Goal: Task Accomplishment & Management: Complete application form

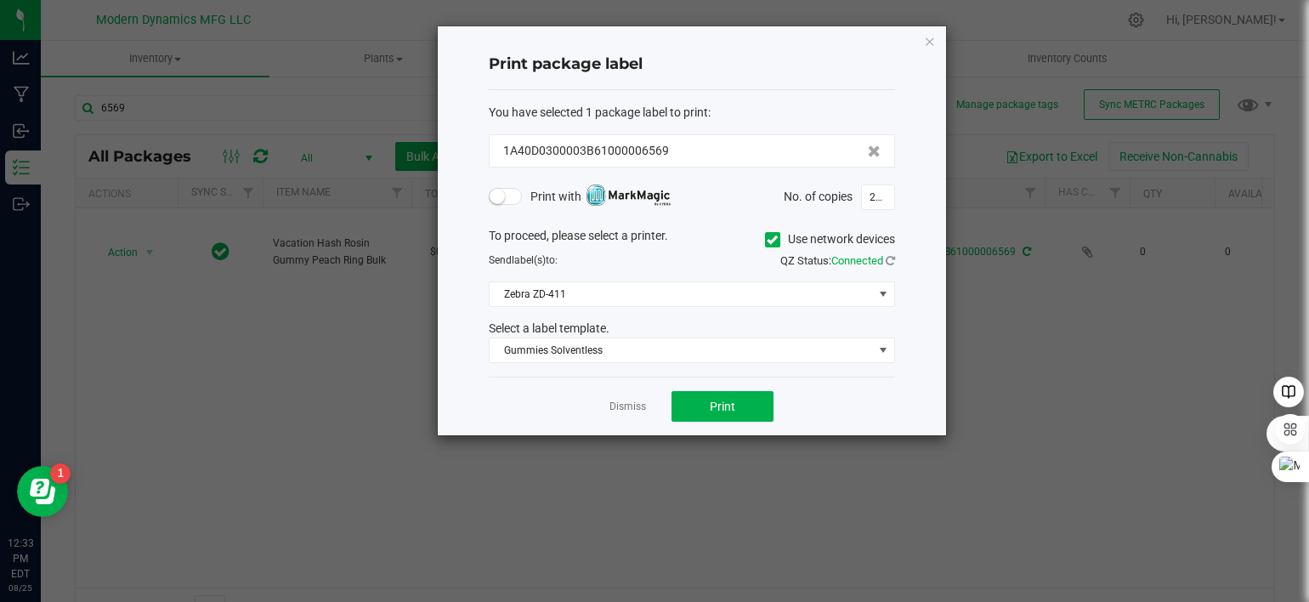
click at [936, 38] on div "Print package label You have selected 1 package label to print : 1A40D0300003B6…" at bounding box center [692, 230] width 508 height 409
click at [931, 44] on icon "button" at bounding box center [930, 41] width 12 height 20
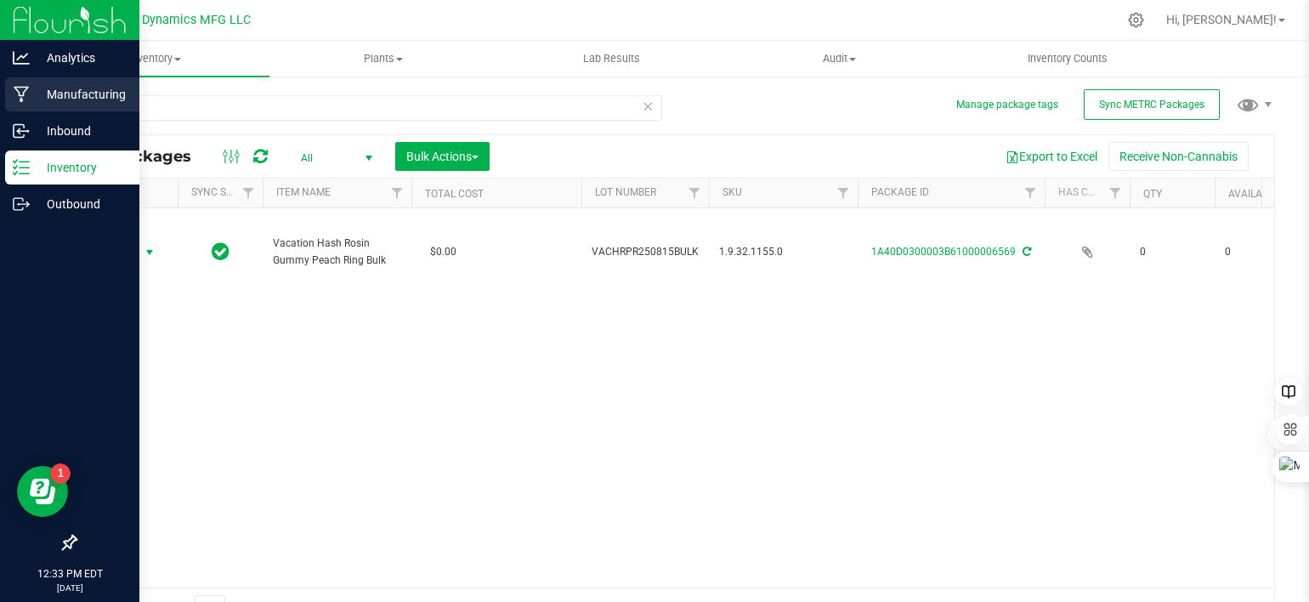
click at [20, 93] on icon at bounding box center [22, 94] width 16 height 17
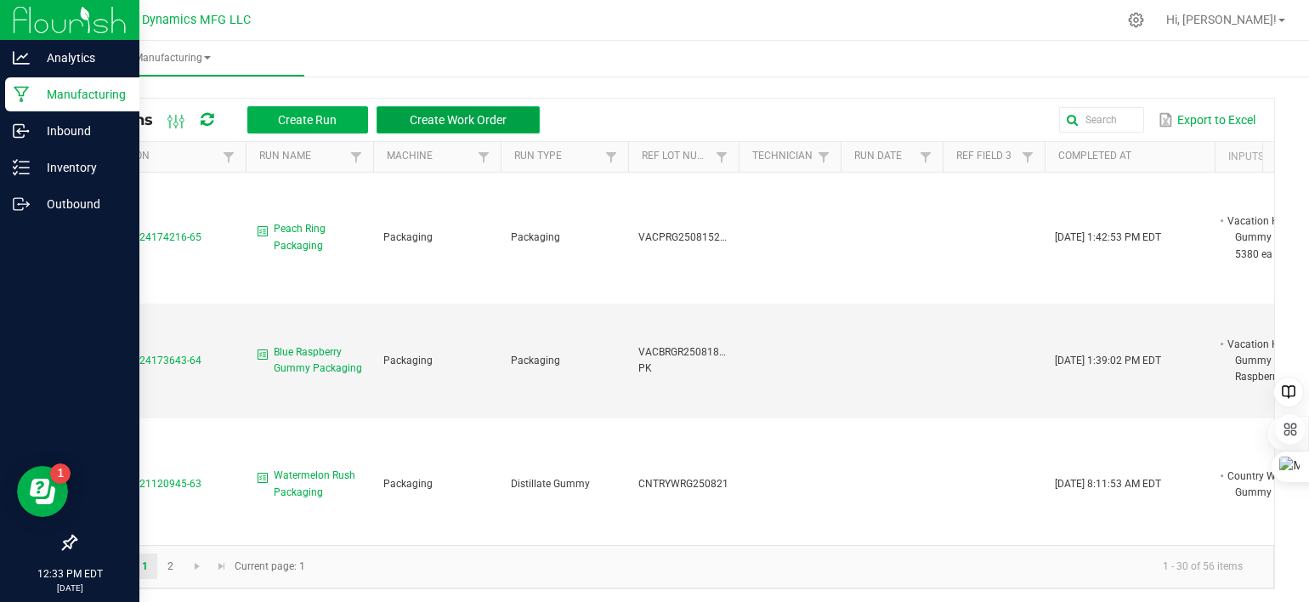
click at [442, 118] on span "Create Work Order" at bounding box center [458, 120] width 97 height 14
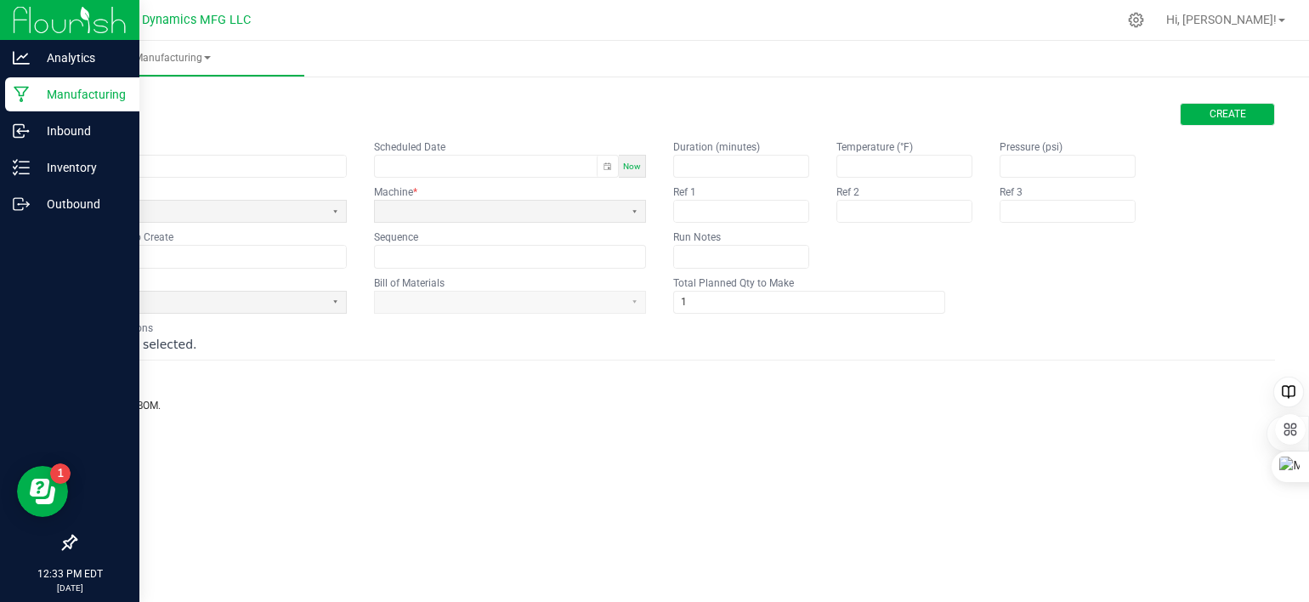
click at [1238, 118] on span "Create" at bounding box center [1228, 114] width 37 height 14
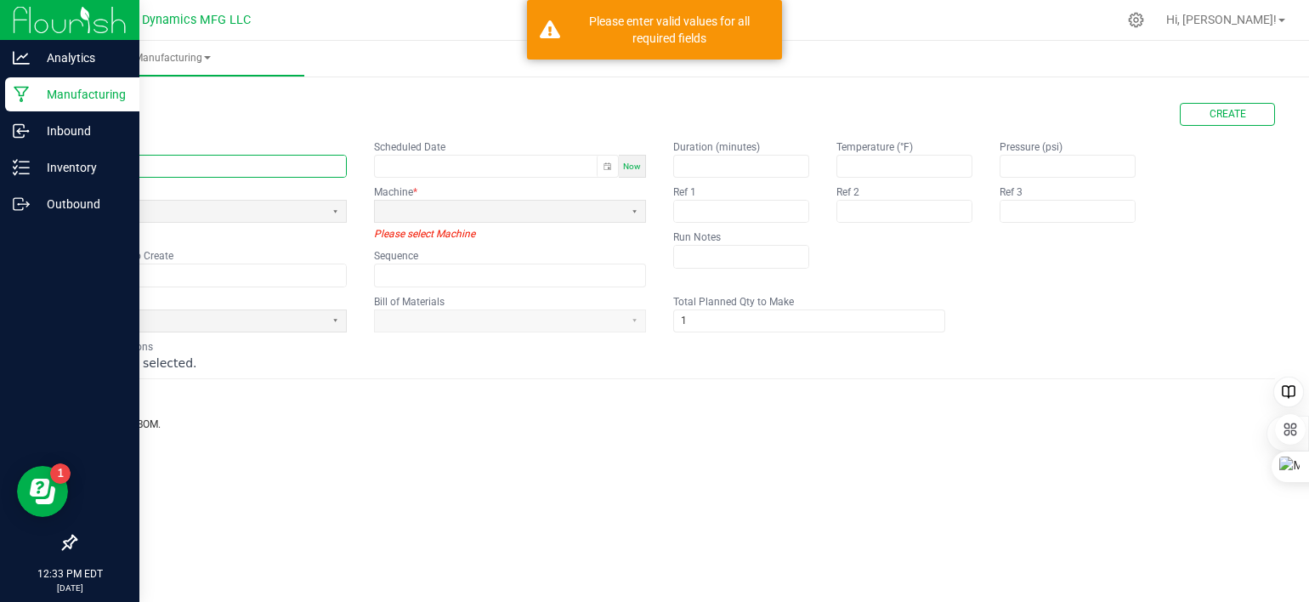
click at [204, 168] on input "text" at bounding box center [211, 166] width 270 height 21
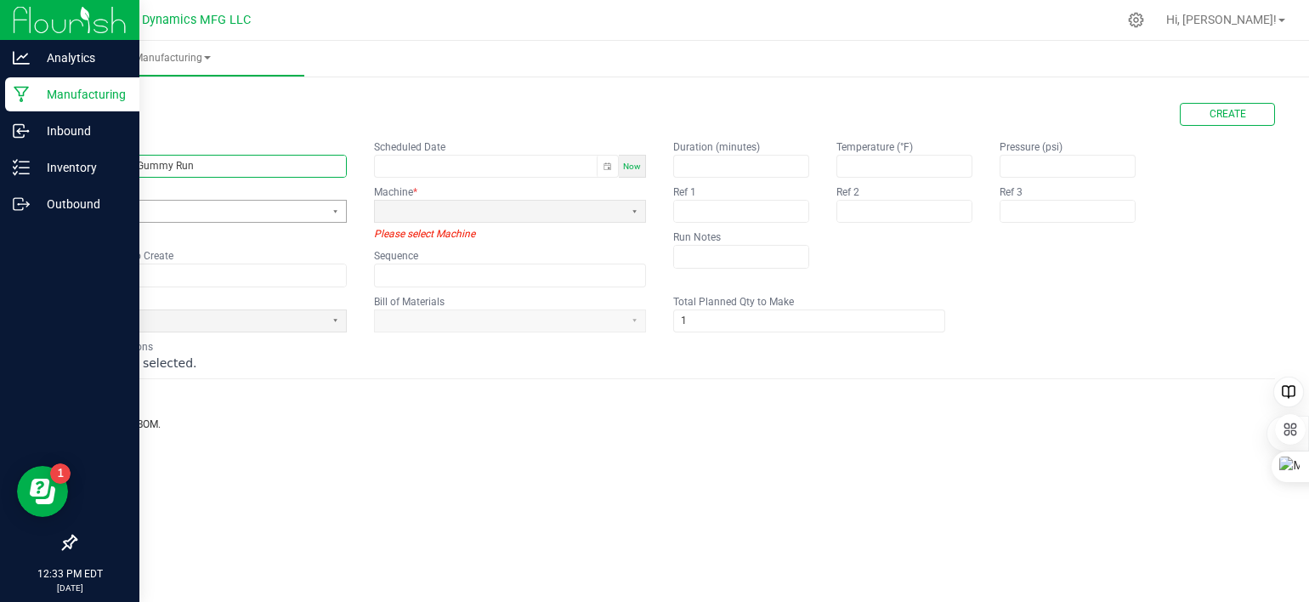
type input "Peach Ring Gummy Run"
click at [192, 205] on span at bounding box center [199, 211] width 235 height 14
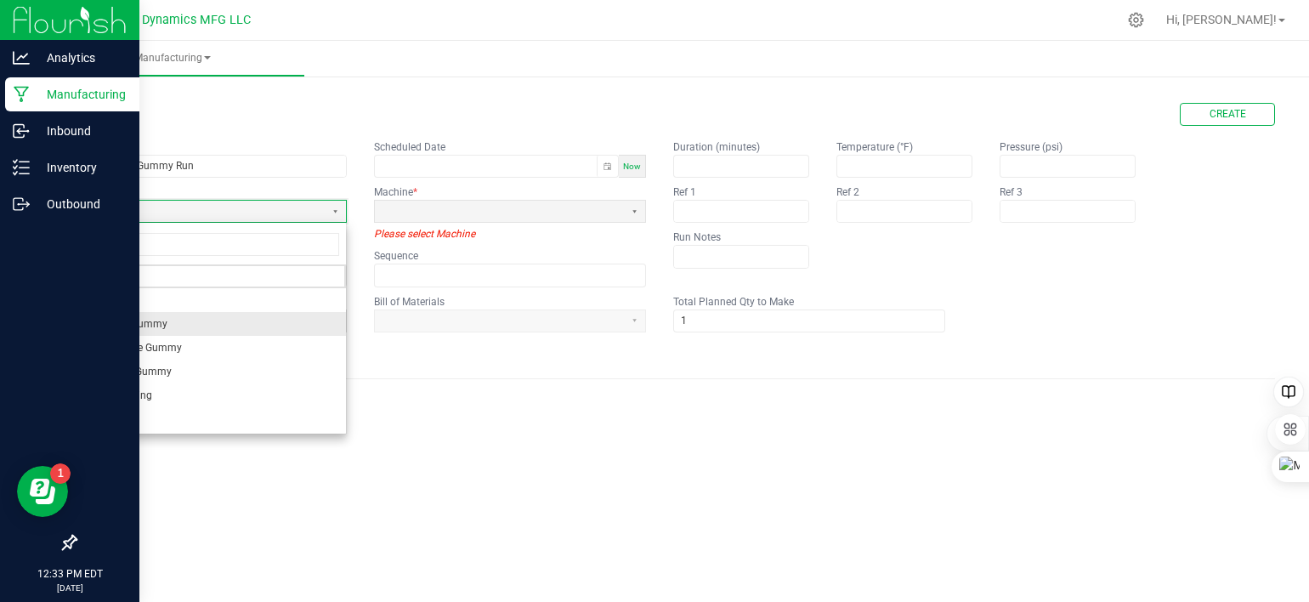
click at [176, 317] on li "Rosin Gummy" at bounding box center [211, 324] width 270 height 24
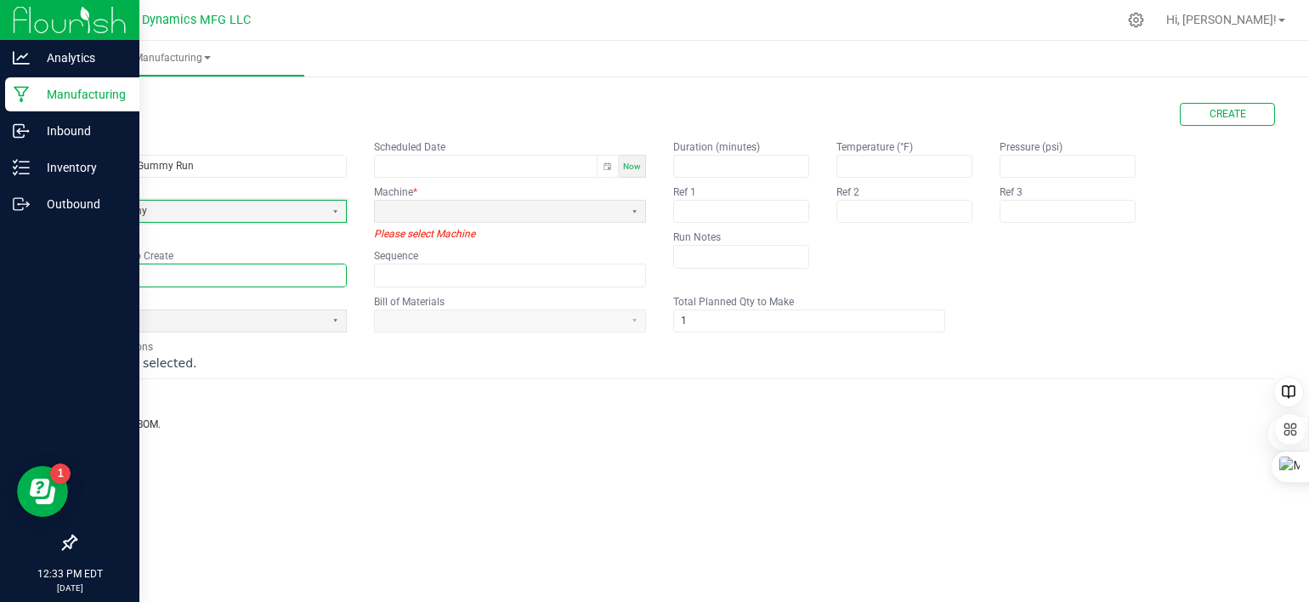
click at [174, 278] on input "text" at bounding box center [211, 274] width 270 height 21
type input "VACPRG250825BULK"
click at [401, 212] on span at bounding box center [499, 211] width 235 height 14
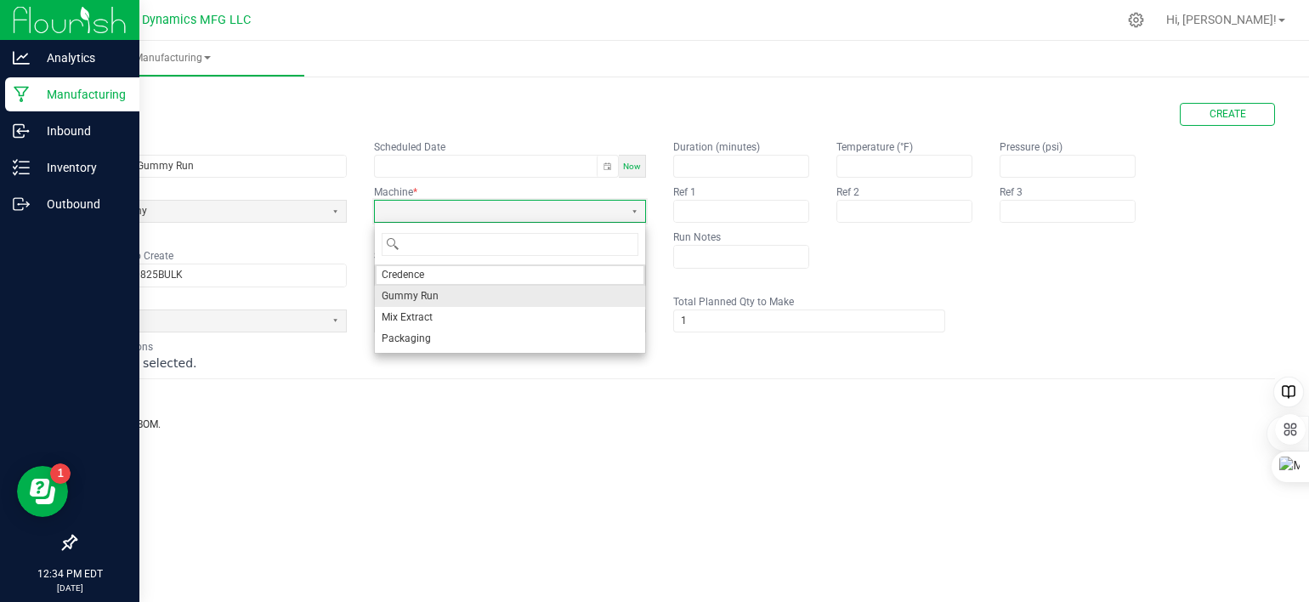
click at [423, 295] on span "Gummy Run" at bounding box center [410, 296] width 57 height 14
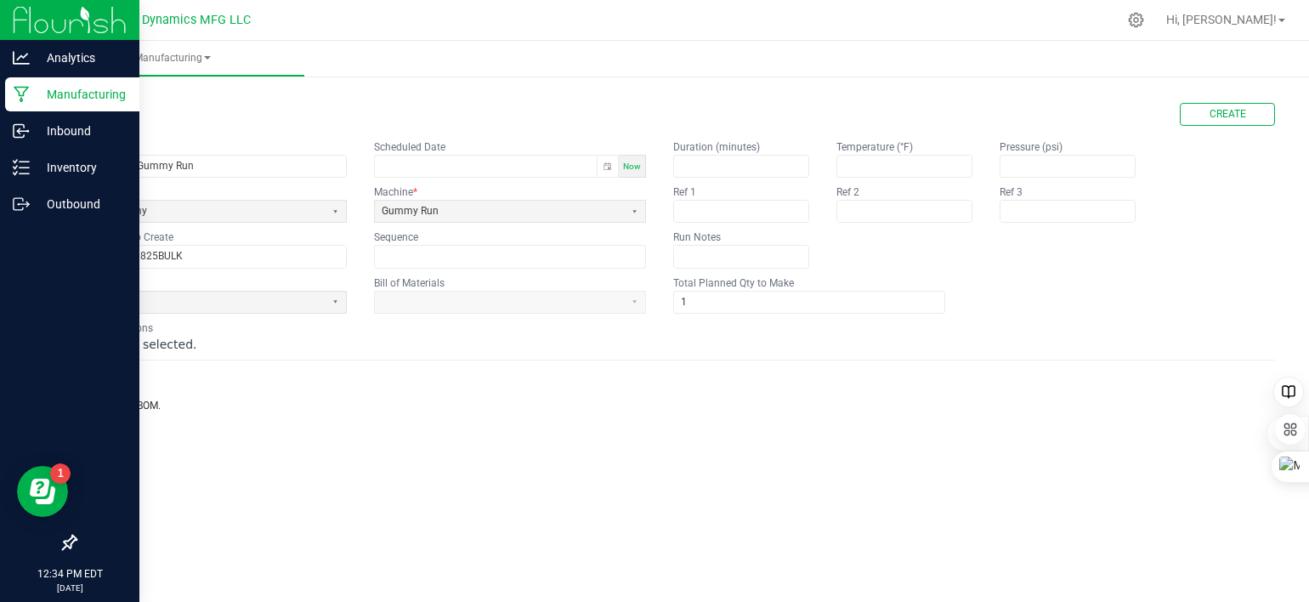
click at [632, 168] on span "Now" at bounding box center [632, 166] width 18 height 9
type input "[DATE] 12:34 PM"
click at [244, 299] on span at bounding box center [199, 302] width 235 height 14
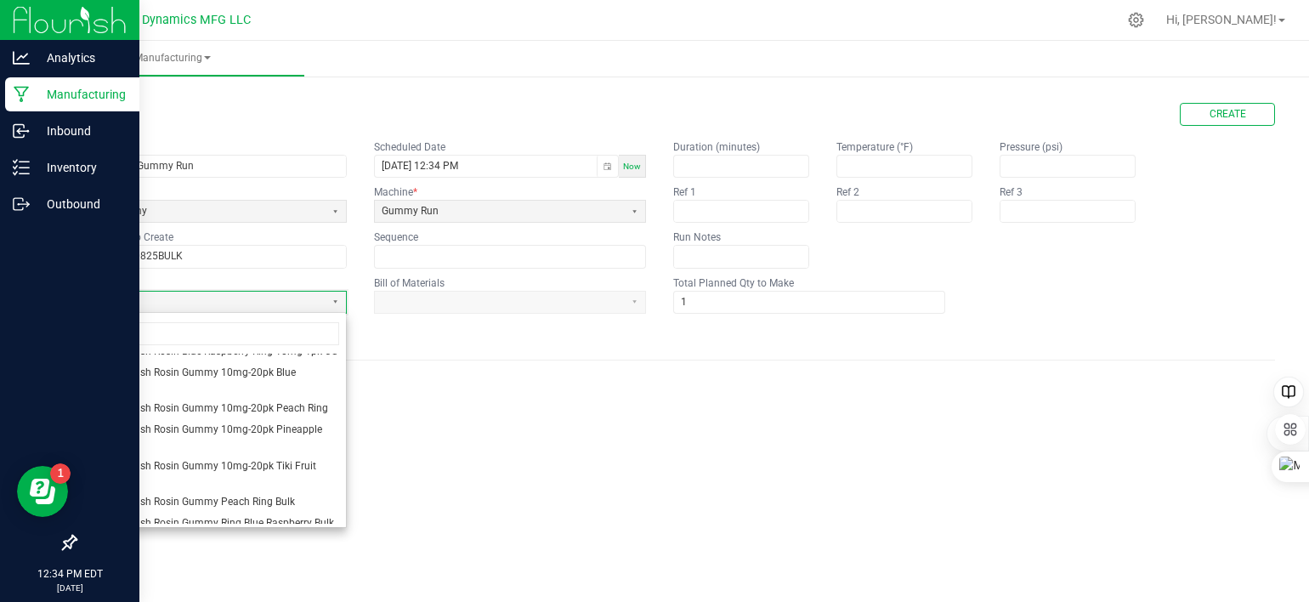
scroll to position [1190, 0]
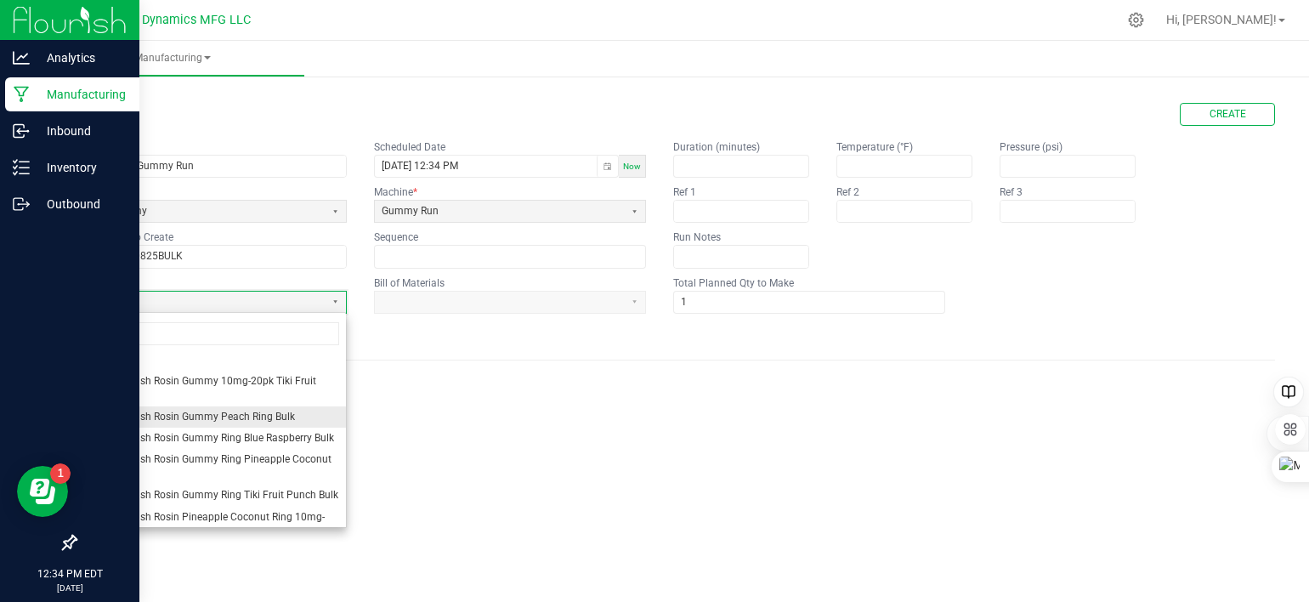
click at [237, 424] on span "Vacation Hash Rosin Gummy Peach Ring Bulk" at bounding box center [188, 417] width 213 height 14
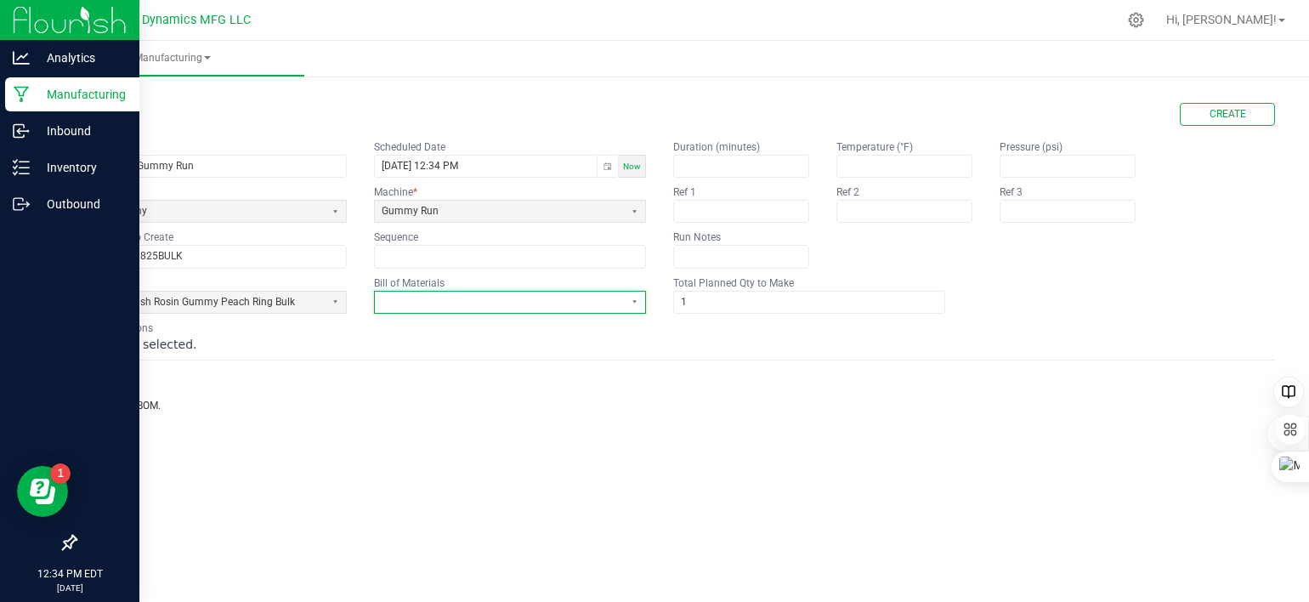
click at [451, 303] on span at bounding box center [499, 302] width 235 height 14
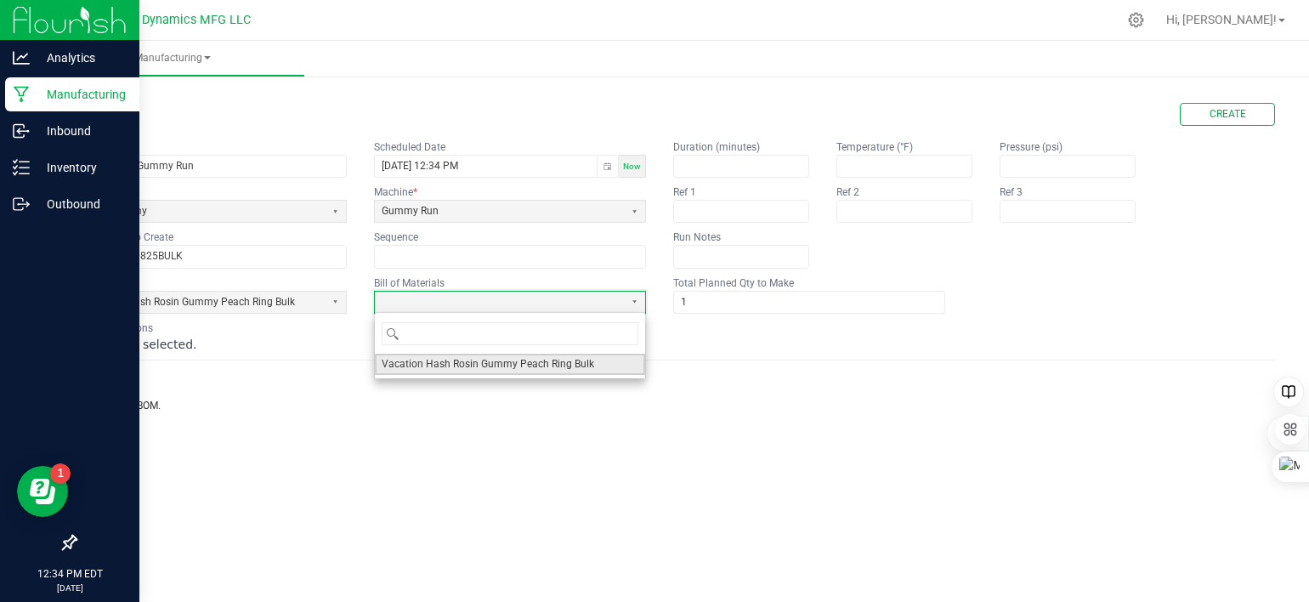
click at [434, 362] on span "Vacation Hash Rosin Gummy Peach Ring Bulk" at bounding box center [488, 364] width 213 height 14
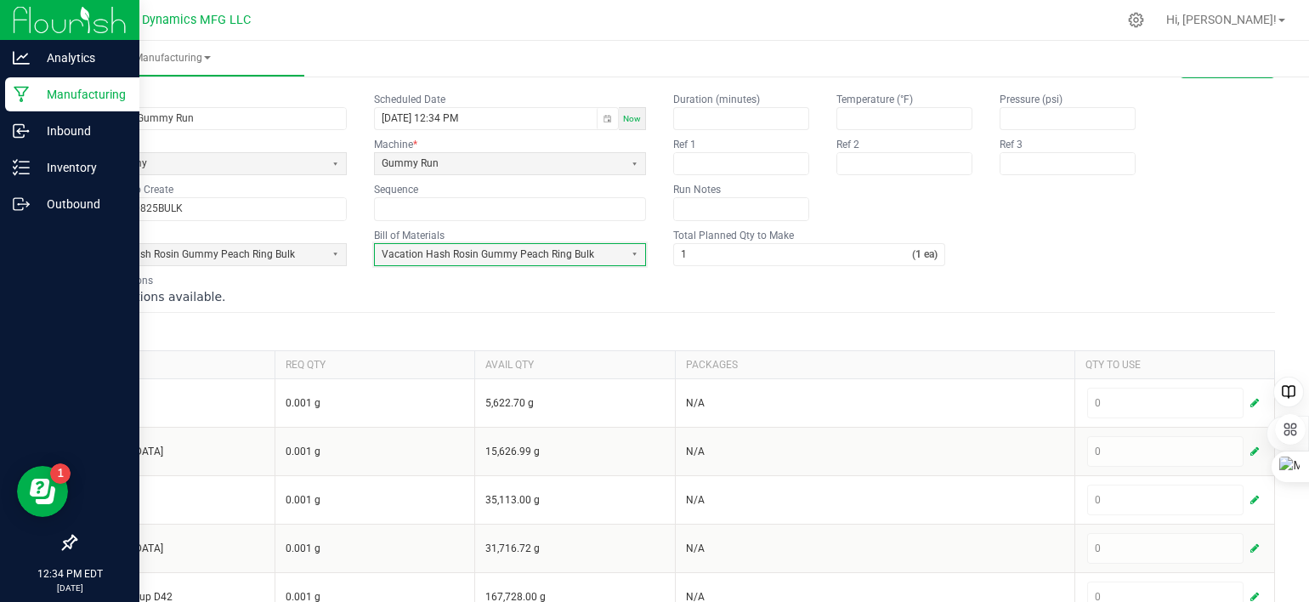
scroll to position [85, 0]
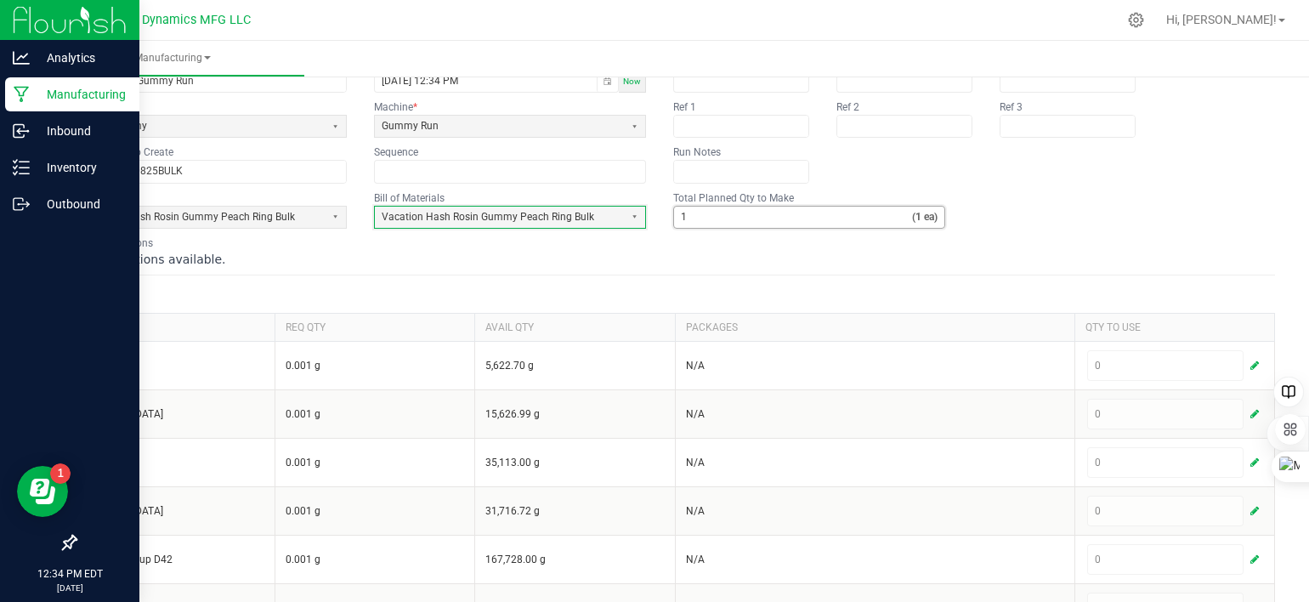
click at [730, 219] on input "1" at bounding box center [793, 217] width 238 height 21
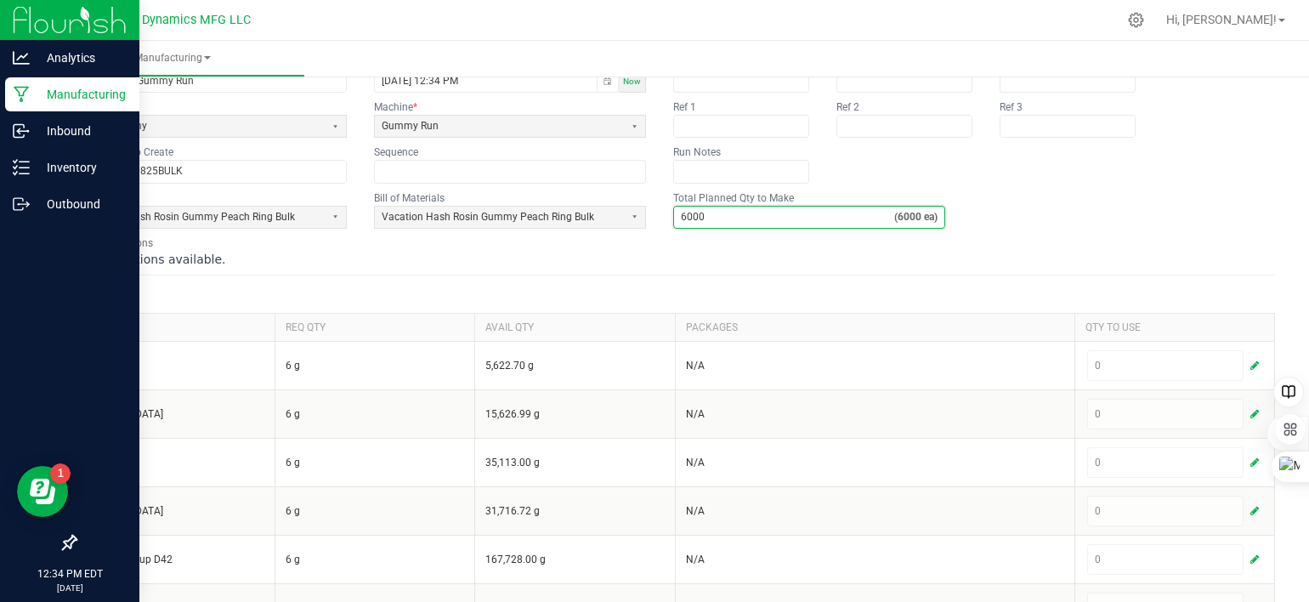
type input "6,000"
click at [1120, 258] on div "No instructions available." at bounding box center [675, 259] width 1200 height 17
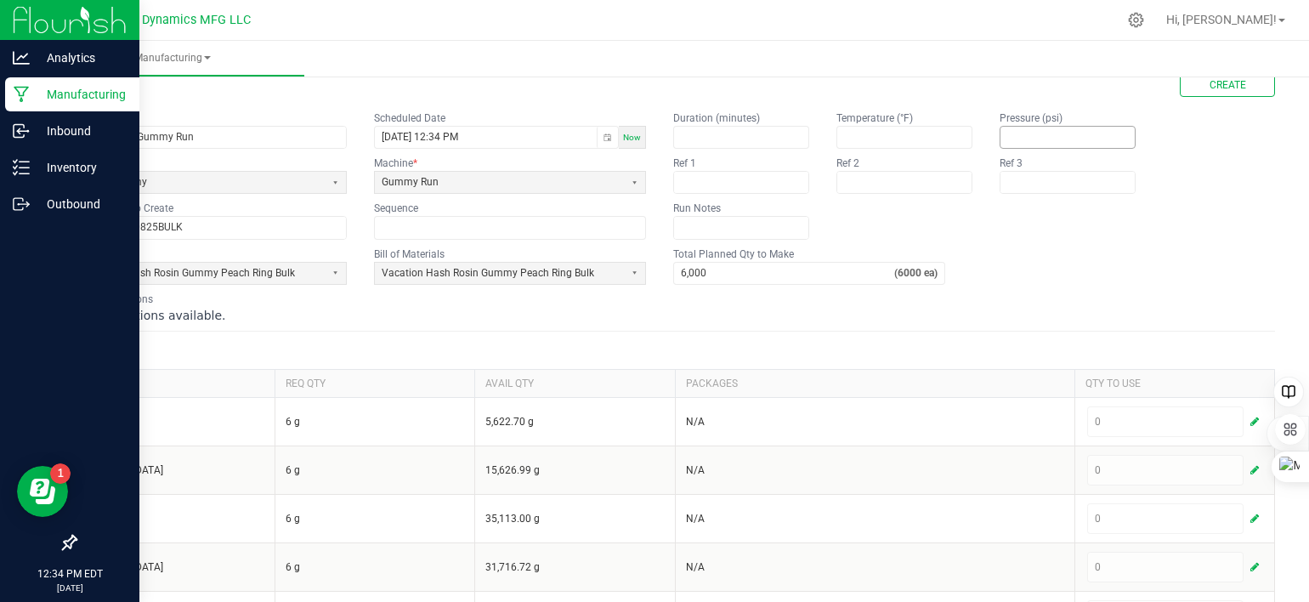
scroll to position [0, 0]
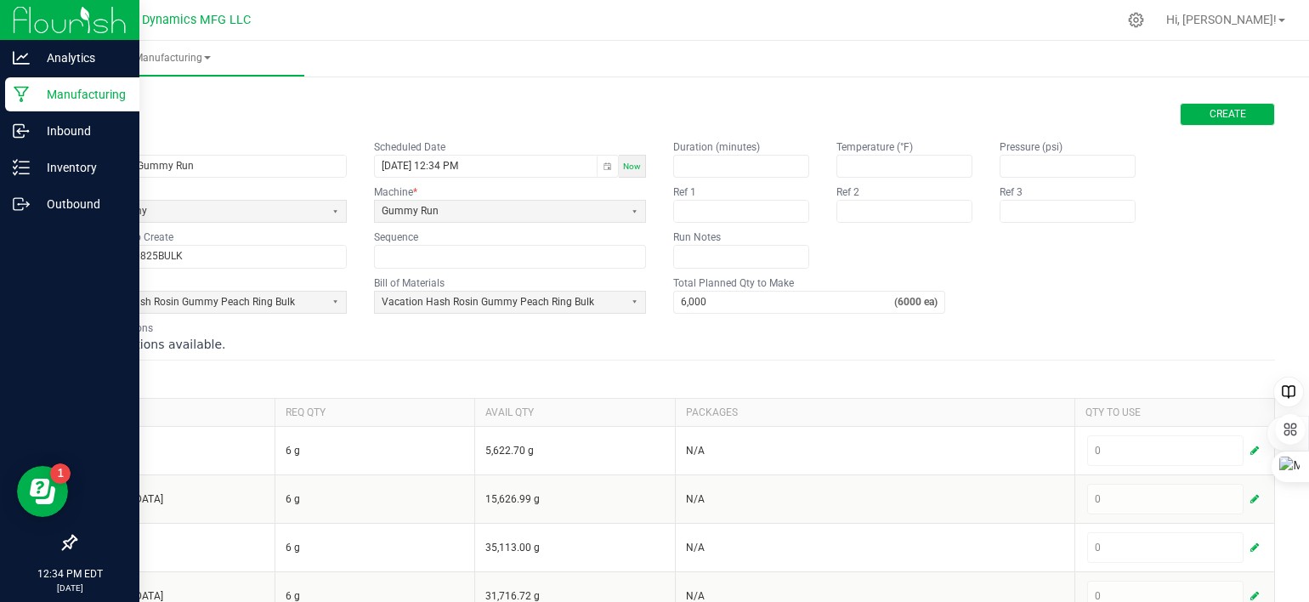
click at [1190, 119] on button "Create" at bounding box center [1227, 114] width 95 height 23
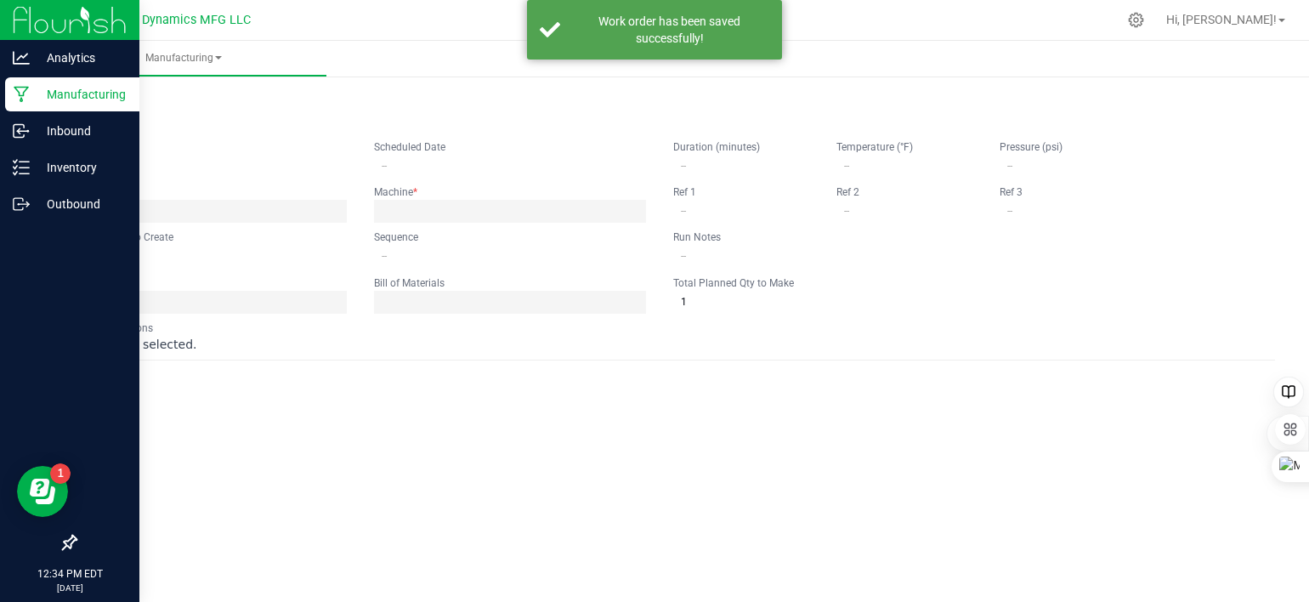
type input "Peach Ring Gummy Run"
type input "[DATE] 12:34 PM"
type input "VACPRG250825BULK"
type input "0"
type input "6,000"
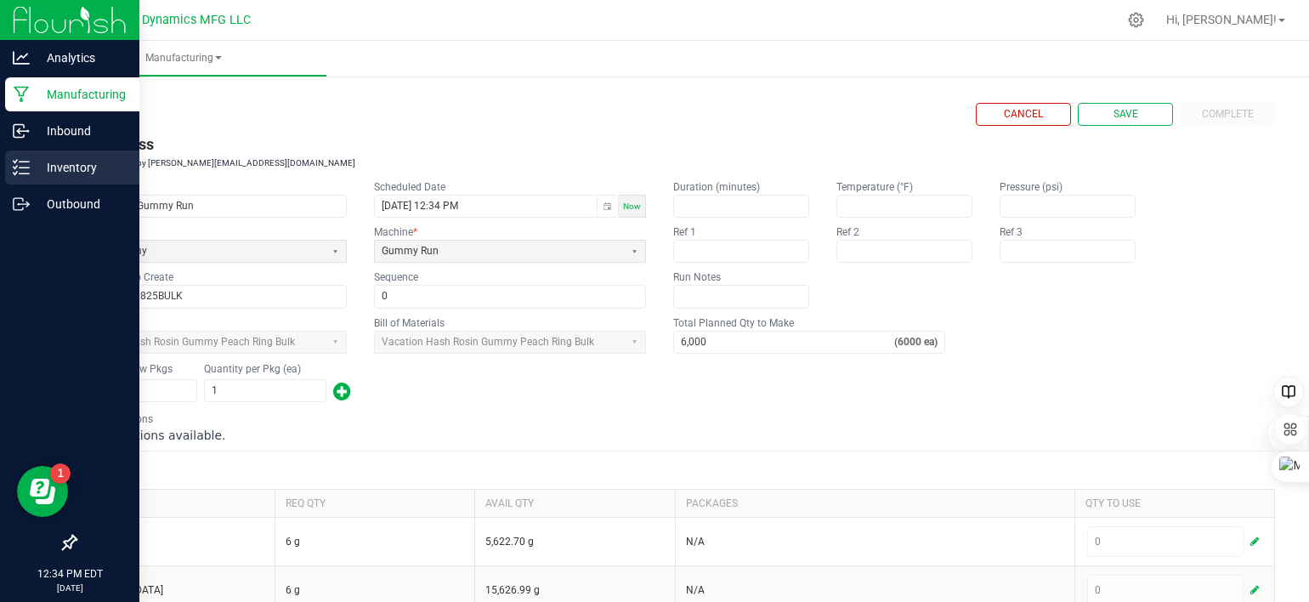
click at [20, 169] on icon at bounding box center [21, 167] width 17 height 17
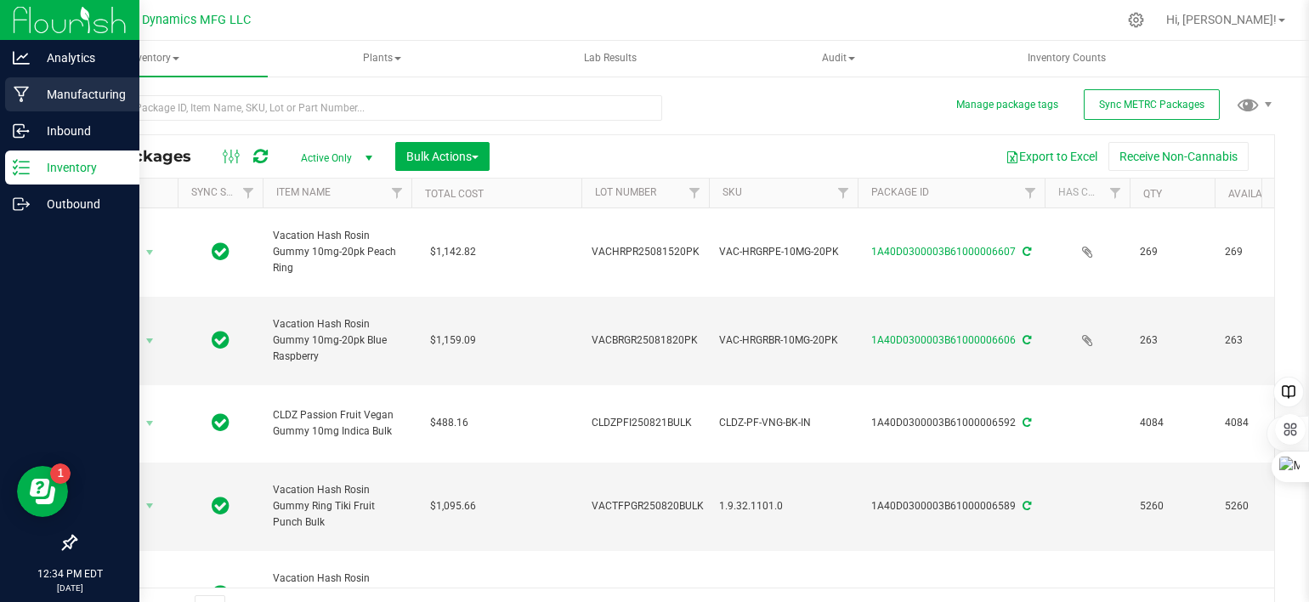
click at [17, 89] on icon at bounding box center [22, 94] width 16 height 17
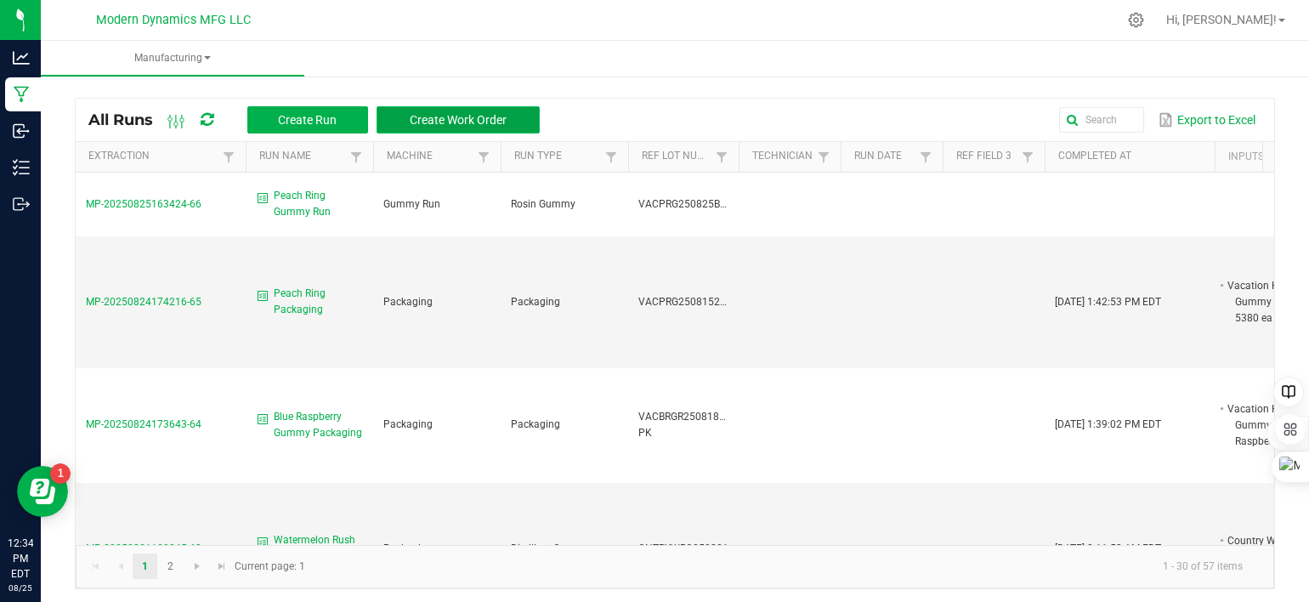
click at [491, 125] on span "Create Work Order" at bounding box center [458, 120] width 97 height 14
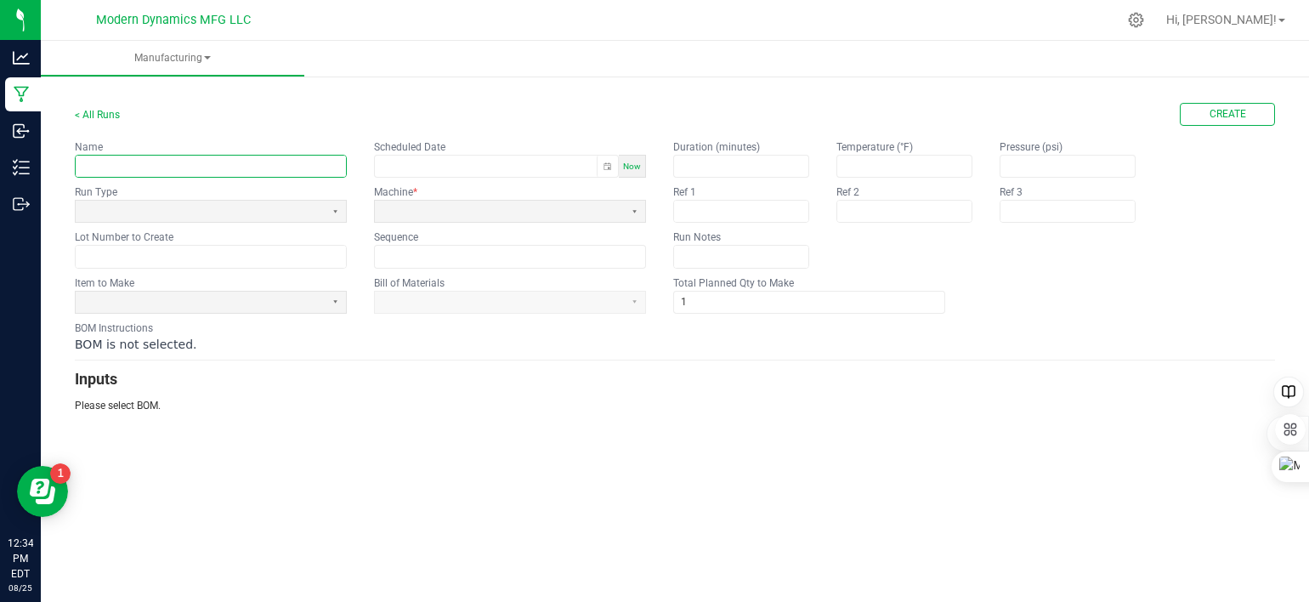
click at [192, 169] on input "text" at bounding box center [211, 166] width 270 height 21
type input "Vacation Tiki Fruit Punch Packaging"
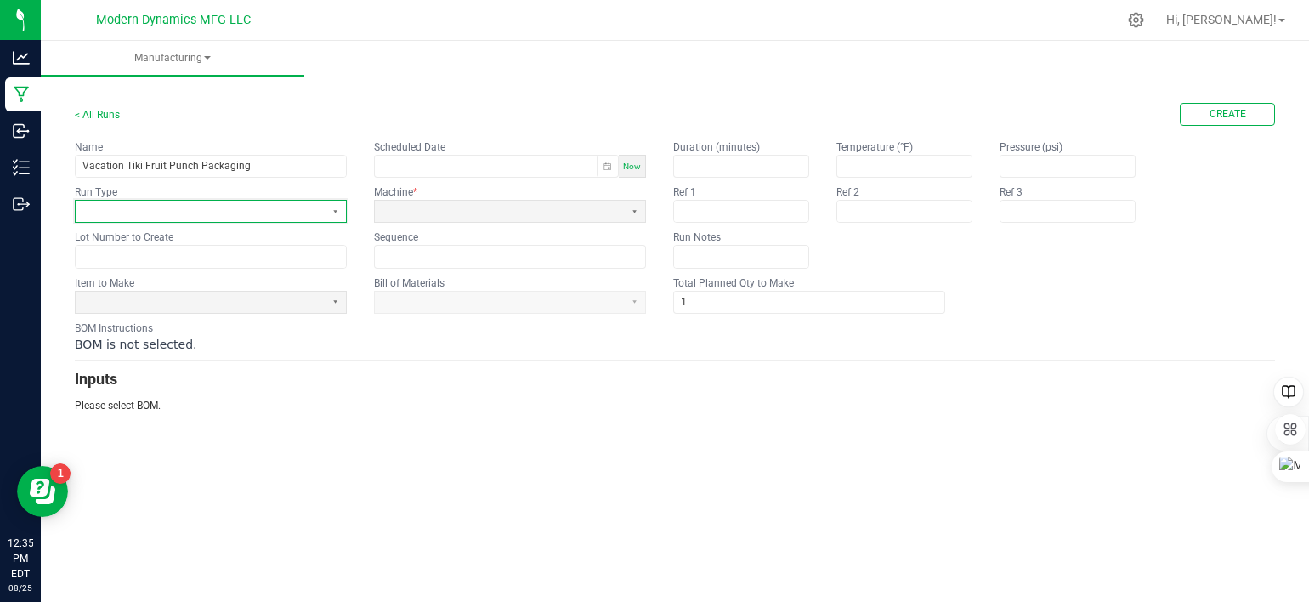
click at [126, 218] on span at bounding box center [200, 211] width 249 height 21
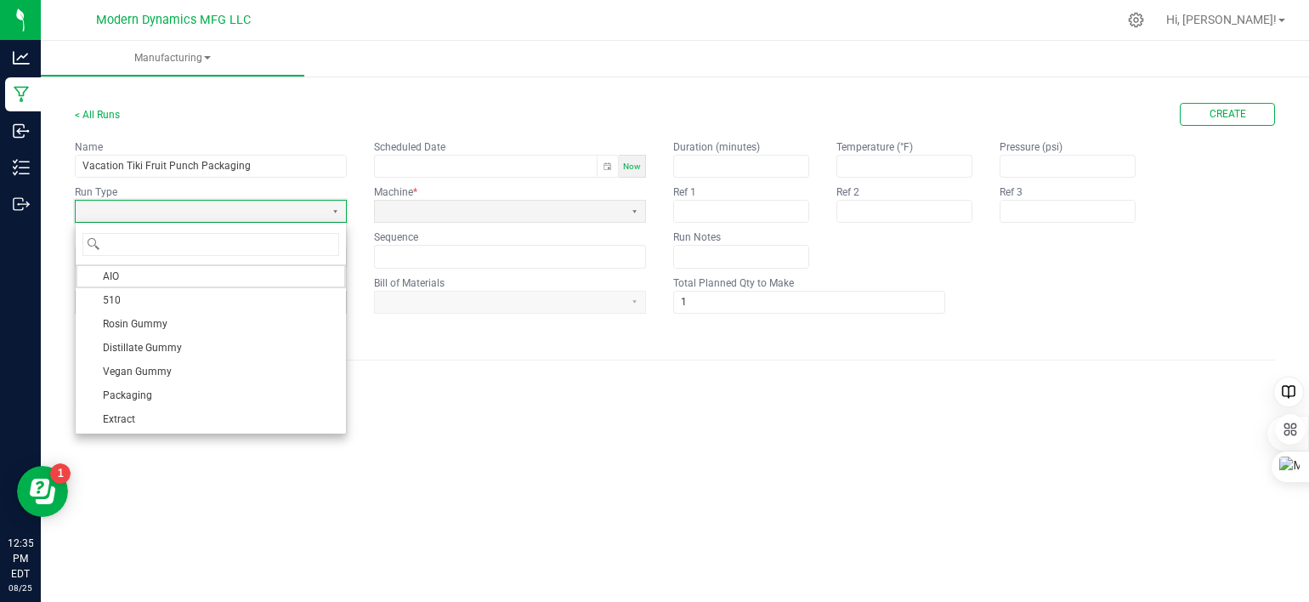
click at [160, 387] on li "Packaging" at bounding box center [211, 395] width 270 height 24
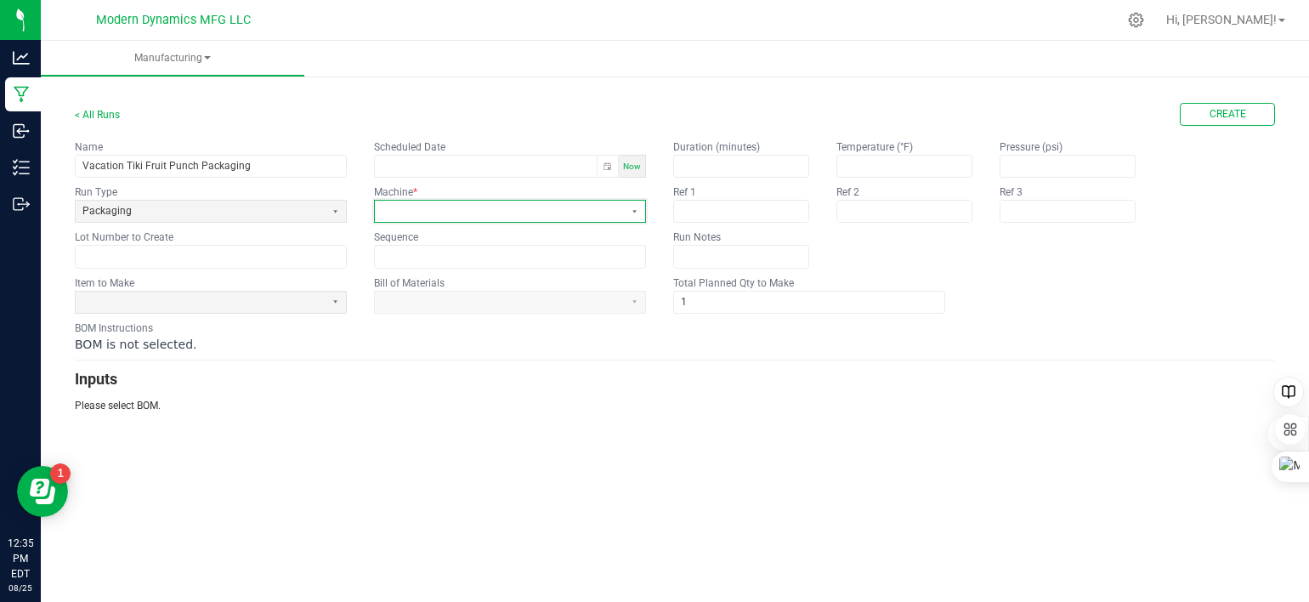
click at [516, 217] on span at bounding box center [499, 211] width 235 height 14
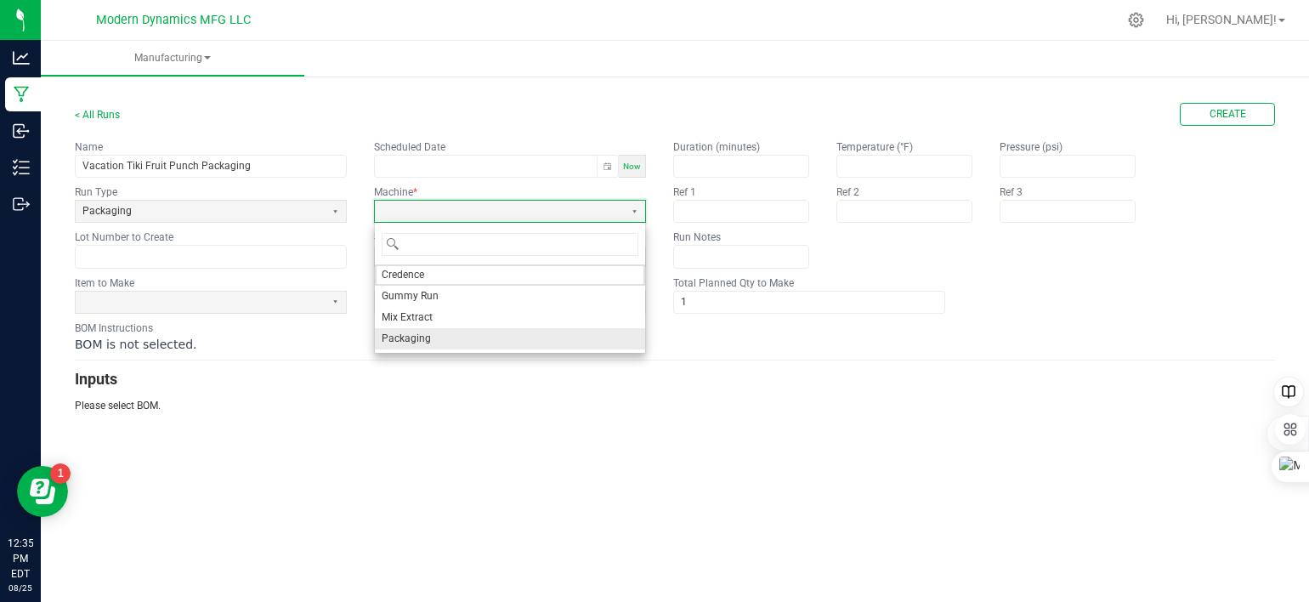
click at [502, 340] on li "Packaging" at bounding box center [510, 338] width 270 height 21
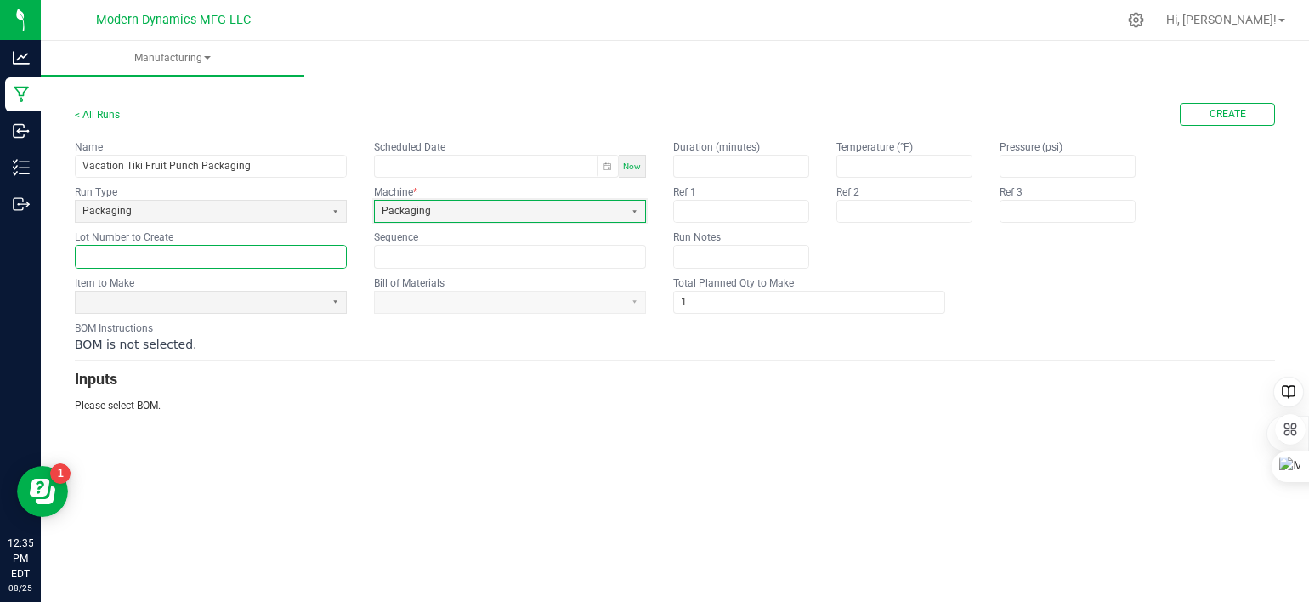
click at [164, 261] on input "text" at bounding box center [211, 256] width 270 height 21
drag, startPoint x: 119, startPoint y: 252, endPoint x: 71, endPoint y: 275, distance: 53.6
click at [71, 275] on div "< All Runs Create Name Vacation Tiki Fruit Punch Packaging Scheduled Date Now R…" at bounding box center [675, 251] width 1268 height 358
paste input "TFPGR250820BULK"
type input "VACTFPGR25082020pk"
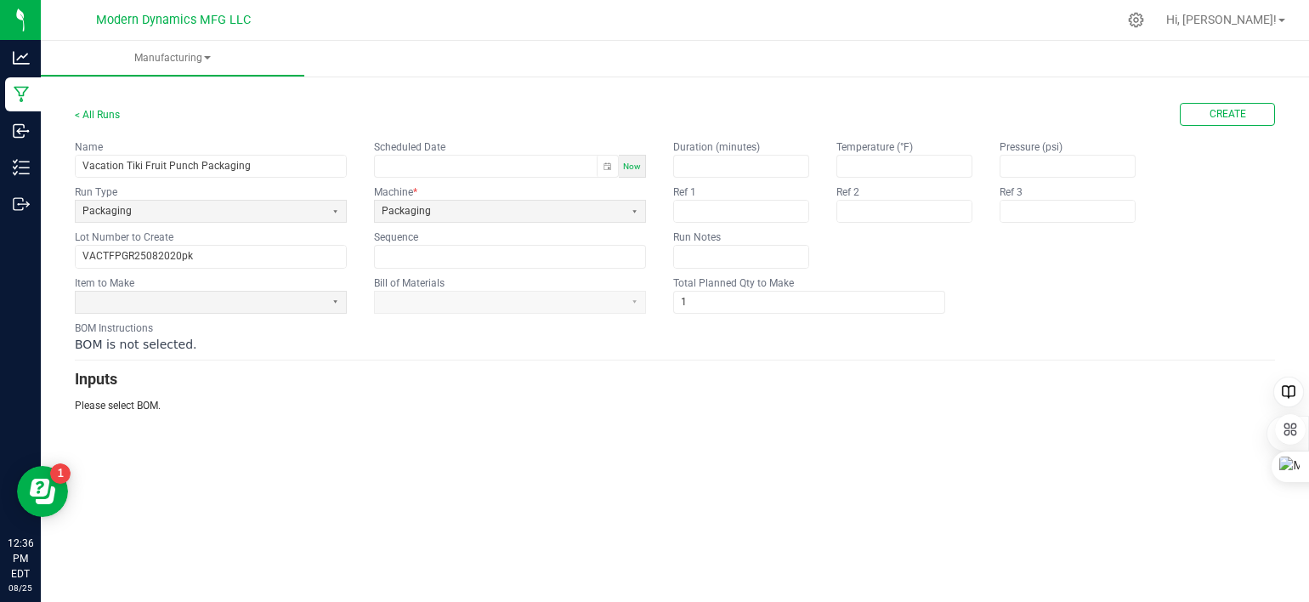
click at [632, 163] on span "Now" at bounding box center [632, 166] width 18 height 9
type input "[DATE] 12:36 PM"
click at [166, 300] on span at bounding box center [199, 302] width 235 height 14
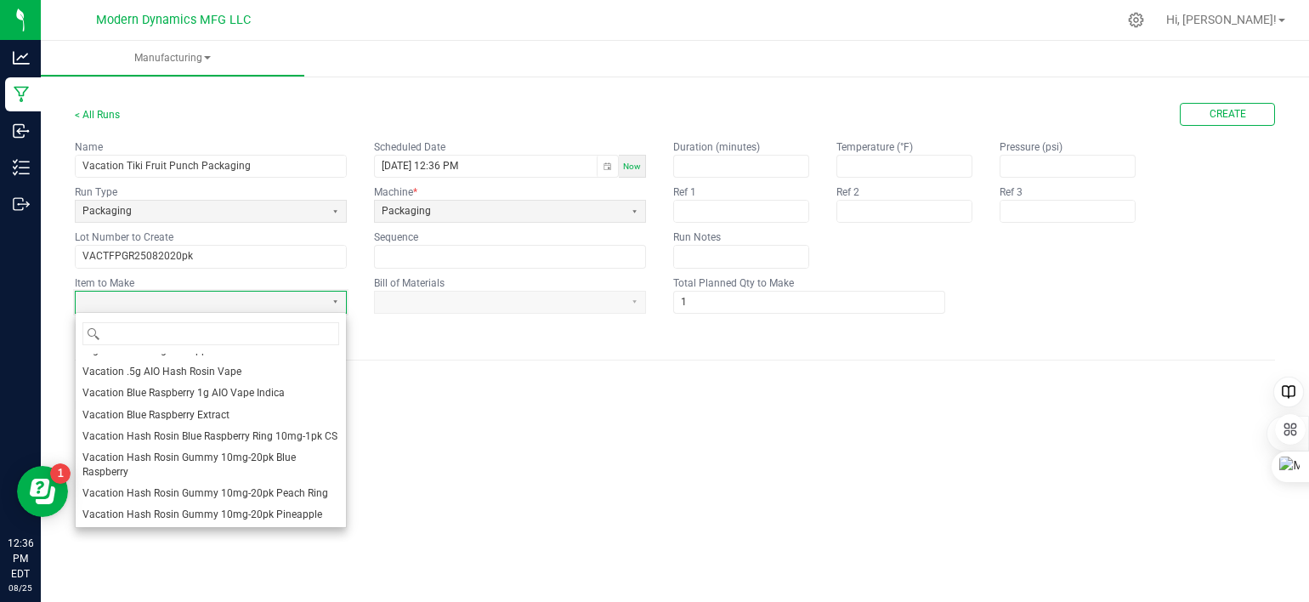
scroll to position [1105, 0]
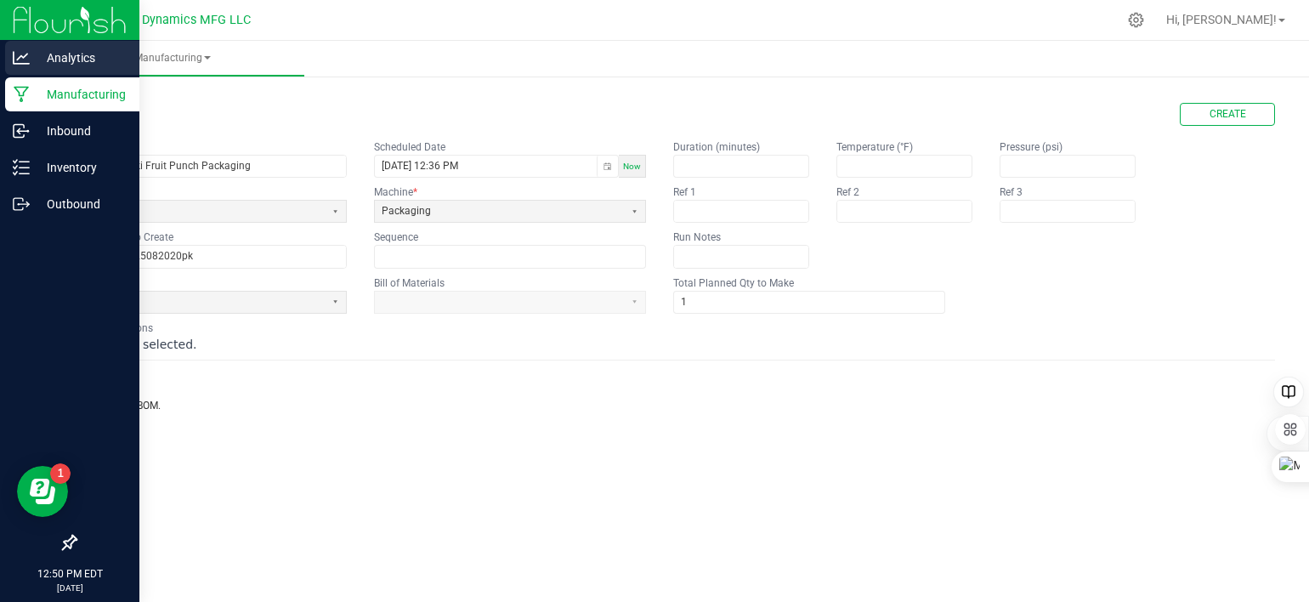
click at [36, 61] on p "Analytics" at bounding box center [81, 58] width 102 height 20
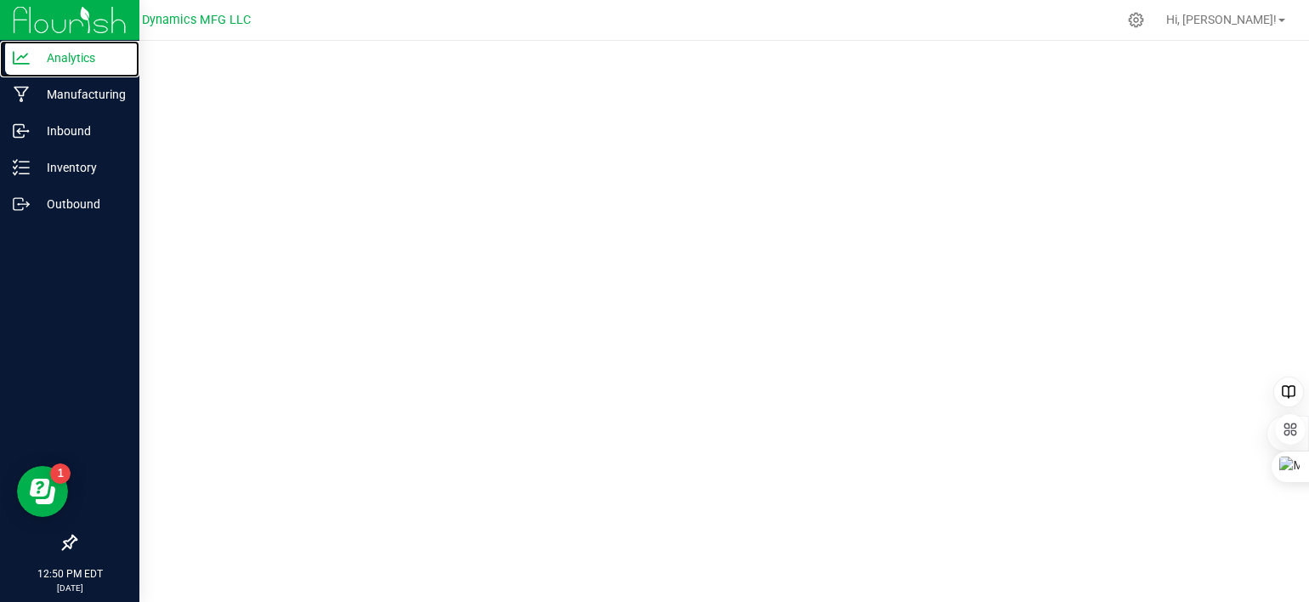
click at [36, 61] on p "Analytics" at bounding box center [81, 58] width 102 height 20
click at [31, 22] on img at bounding box center [70, 20] width 114 height 40
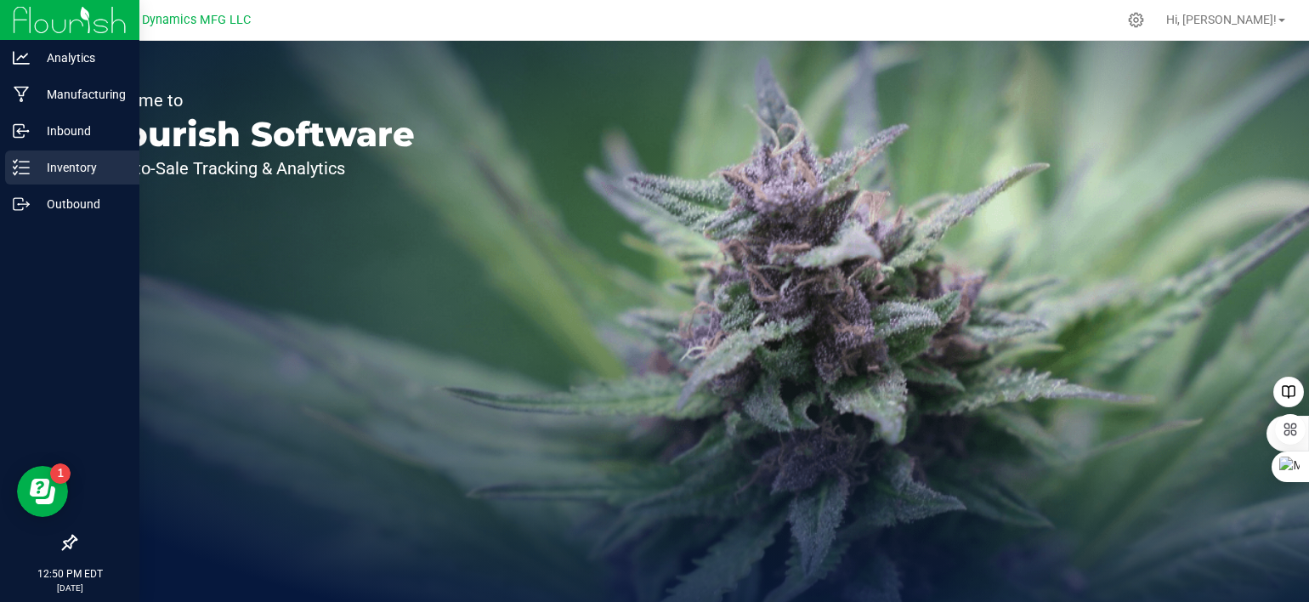
click at [17, 163] on icon at bounding box center [21, 167] width 17 height 17
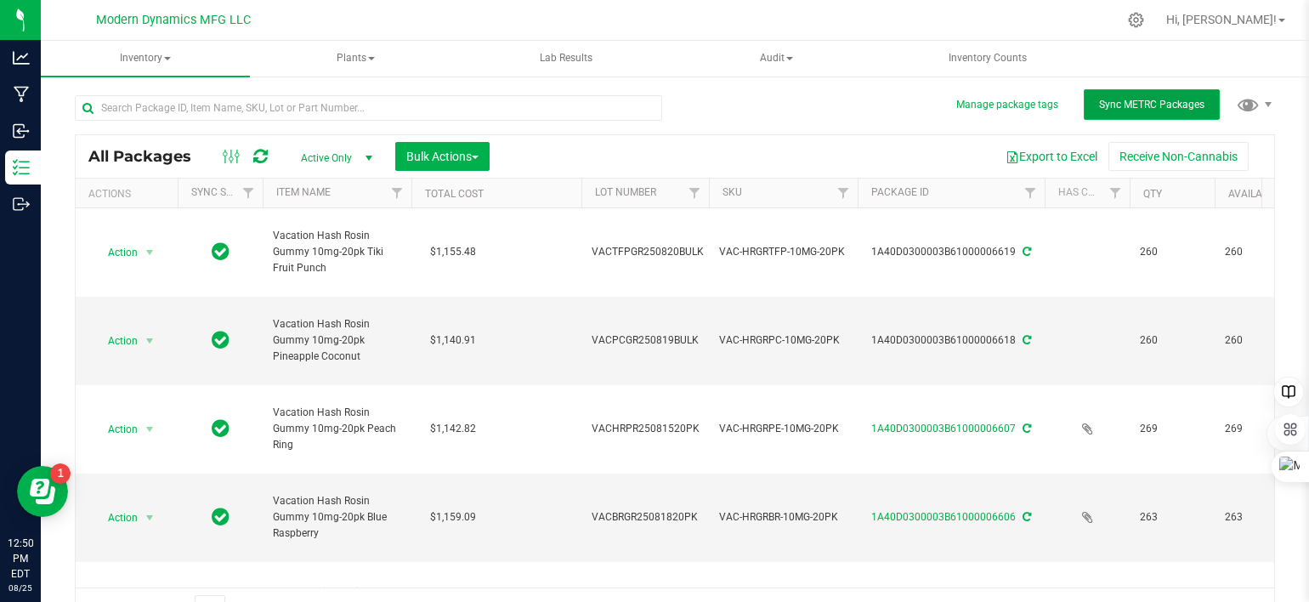
click at [1147, 107] on span "Sync METRC Packages" at bounding box center [1151, 105] width 105 height 12
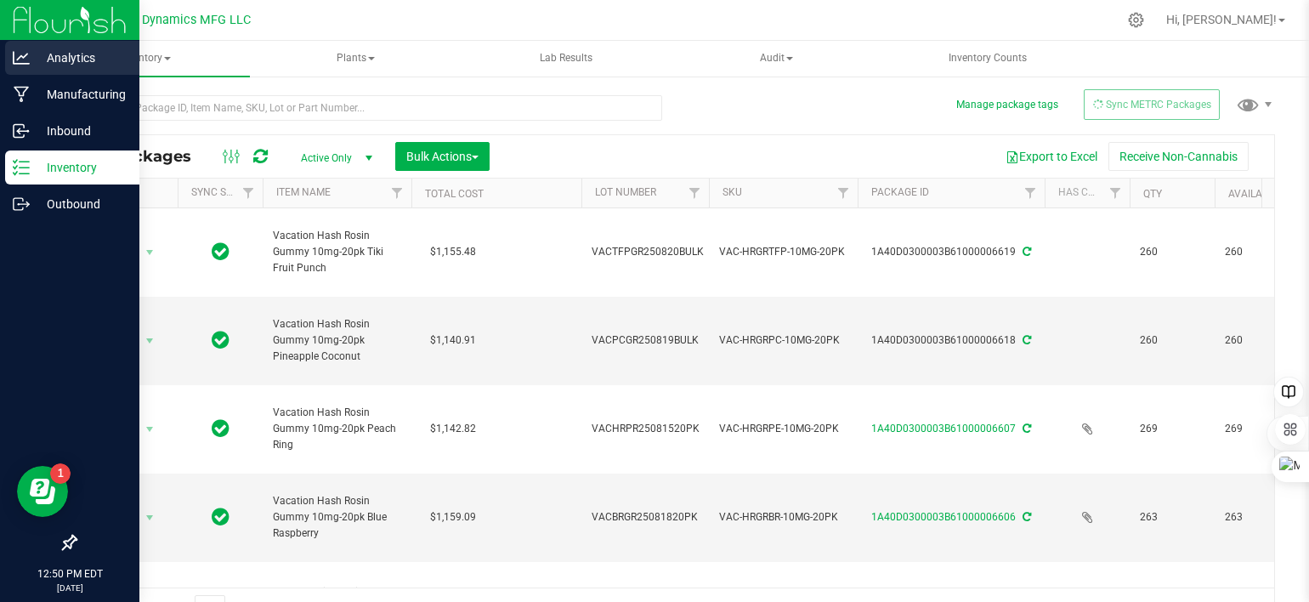
click at [31, 64] on p "Analytics" at bounding box center [81, 58] width 102 height 20
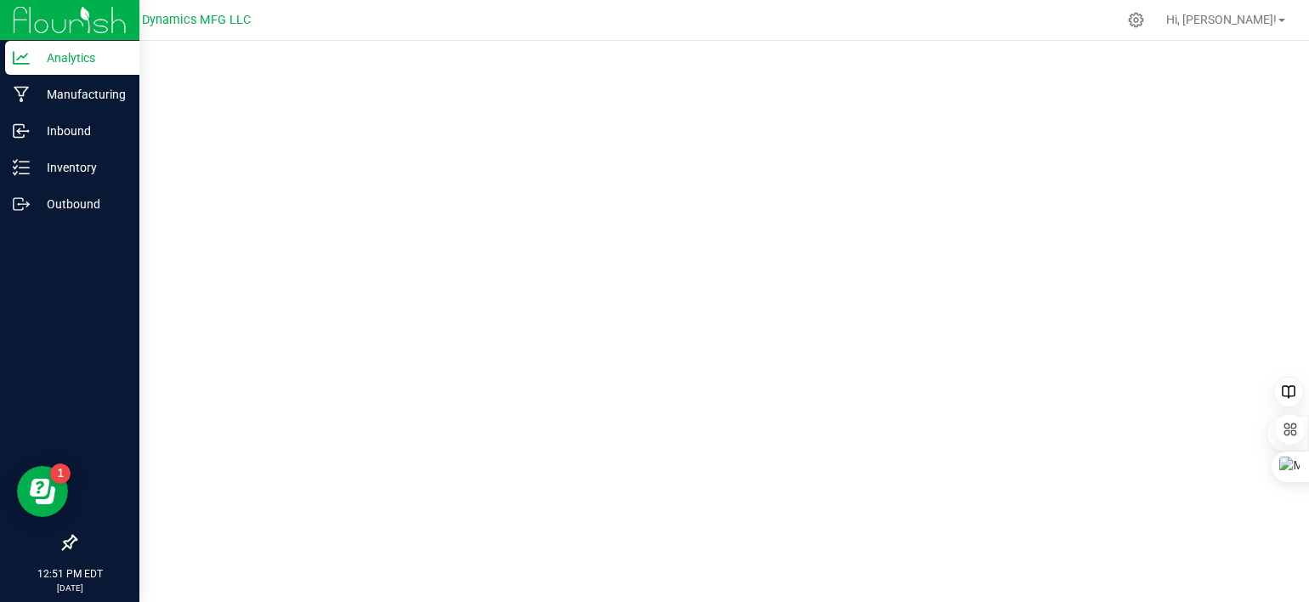
click at [10, 24] on div at bounding box center [69, 20] width 139 height 41
click at [46, 206] on p "Outbound" at bounding box center [81, 204] width 102 height 20
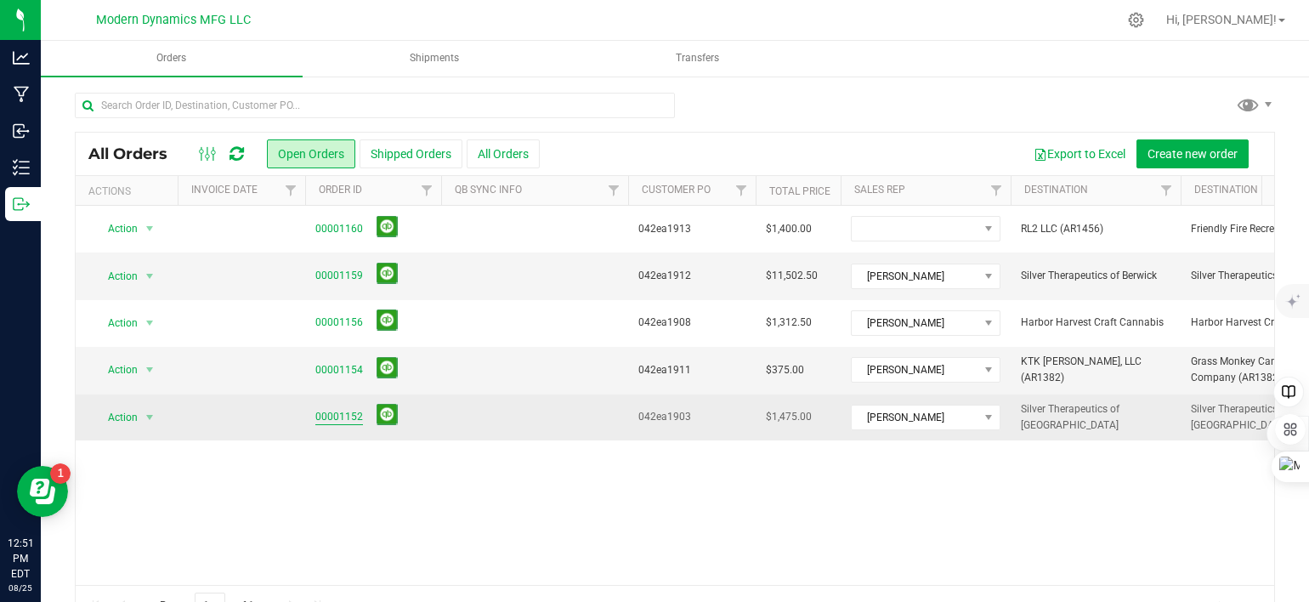
click at [340, 414] on link "00001152" at bounding box center [339, 417] width 48 height 16
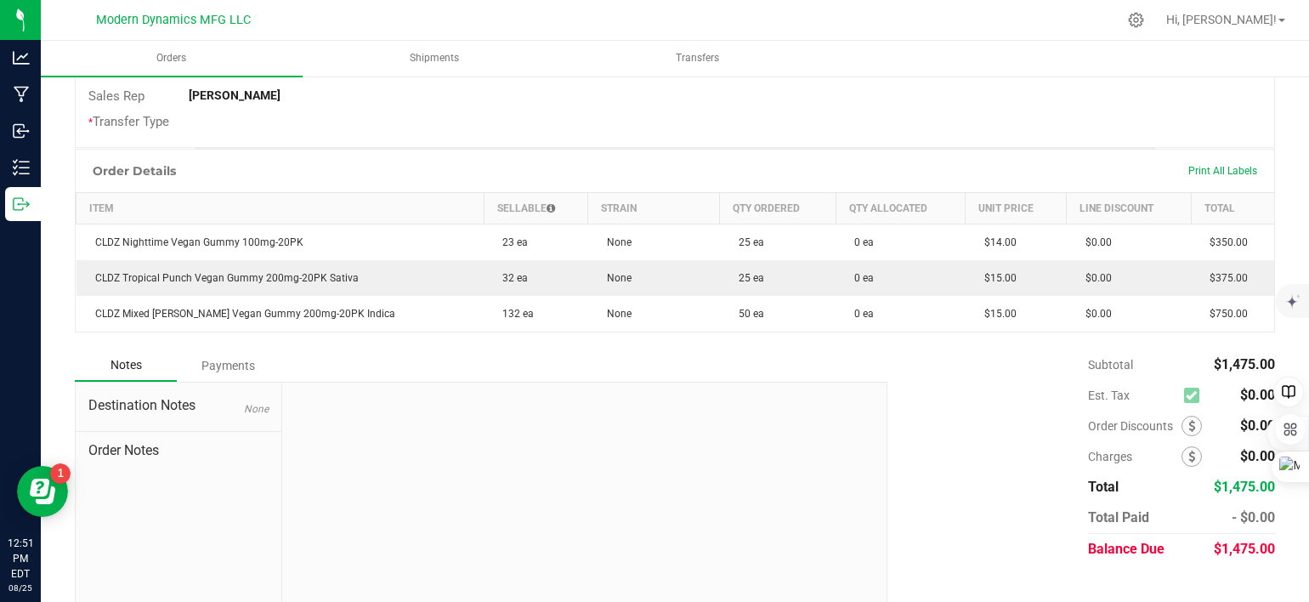
scroll to position [388, 0]
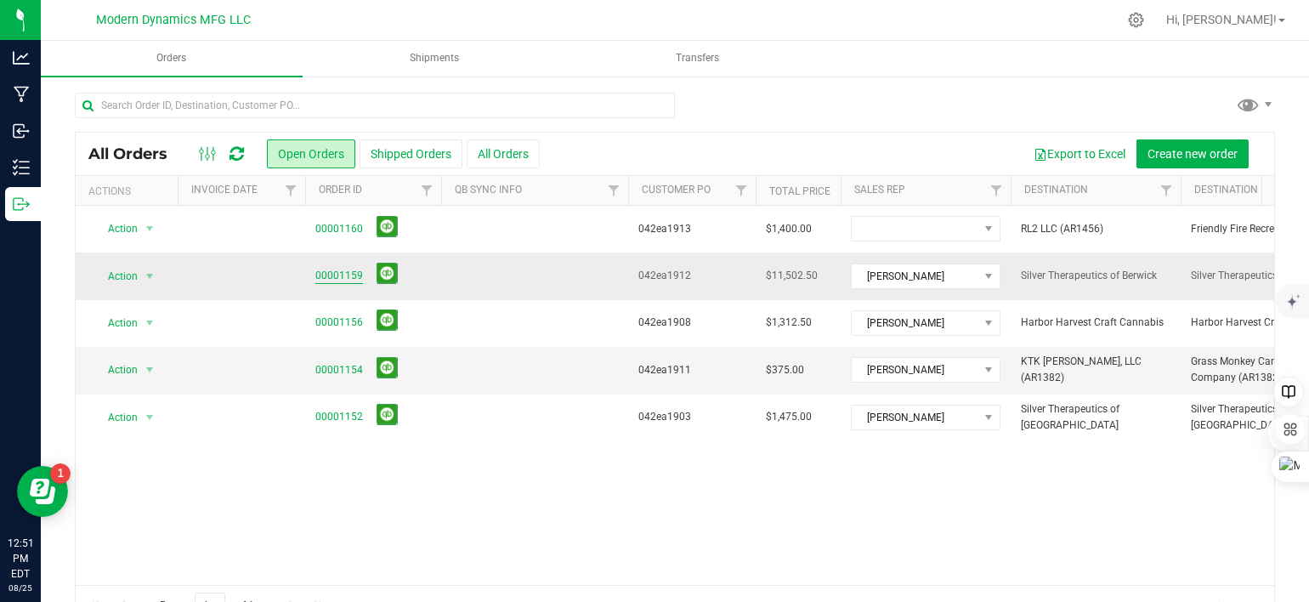
click at [327, 277] on link "00001159" at bounding box center [339, 276] width 48 height 16
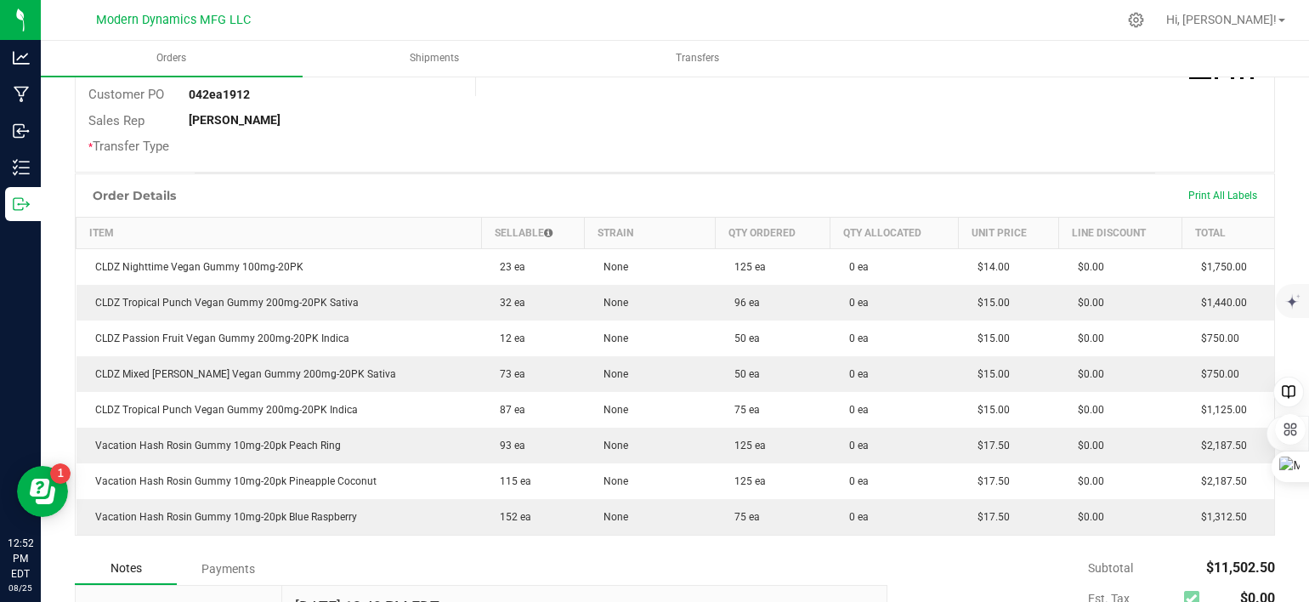
scroll to position [425, 0]
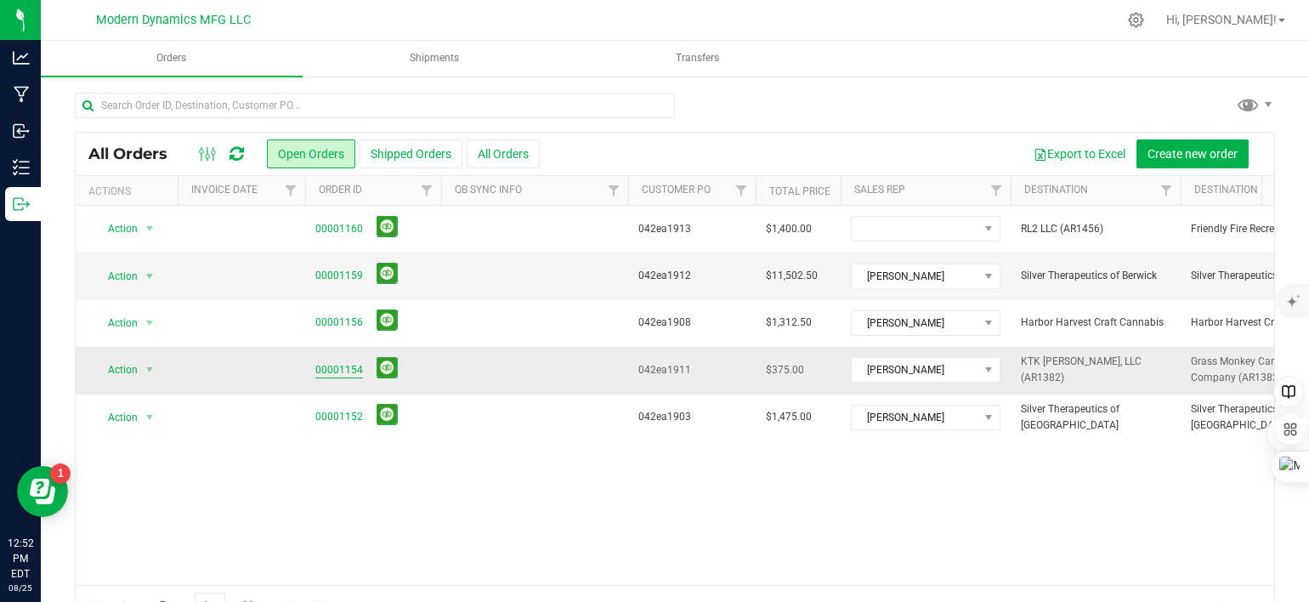
click at [317, 366] on link "00001154" at bounding box center [339, 370] width 48 height 16
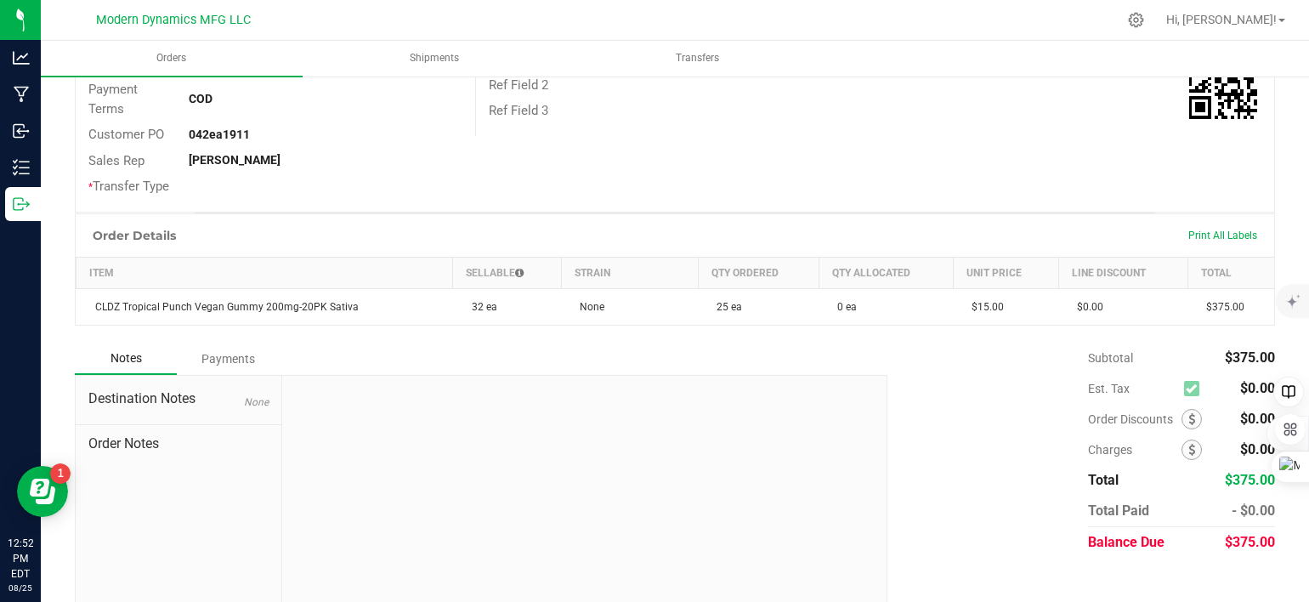
scroll to position [317, 0]
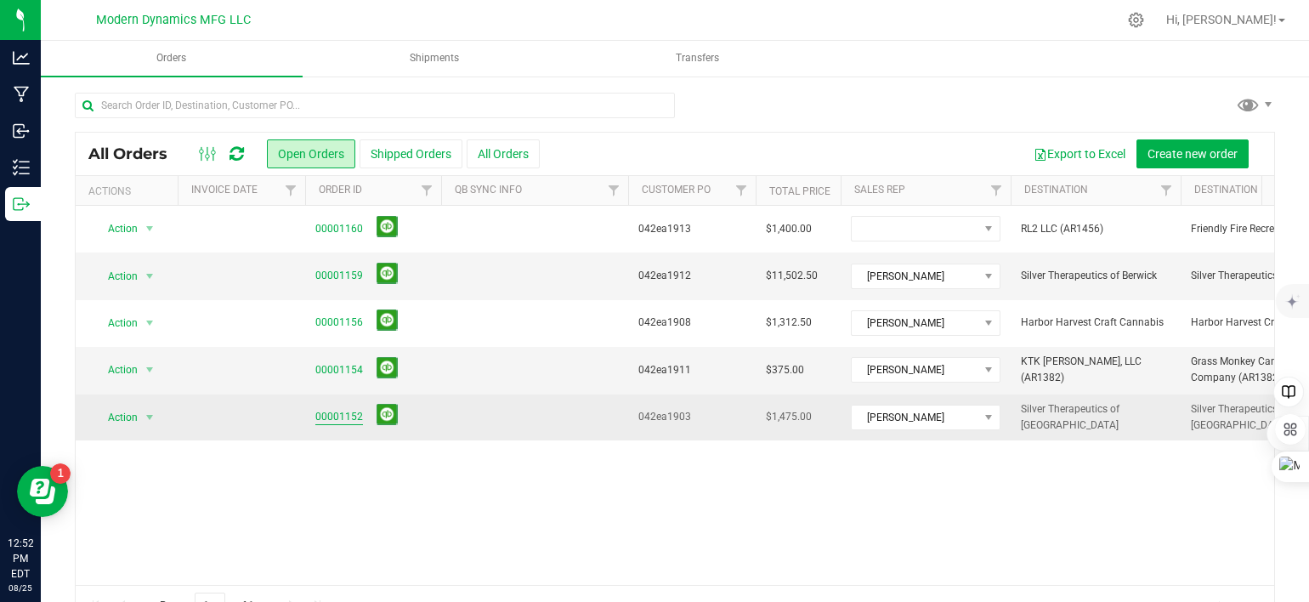
click at [347, 414] on link "00001152" at bounding box center [339, 417] width 48 height 16
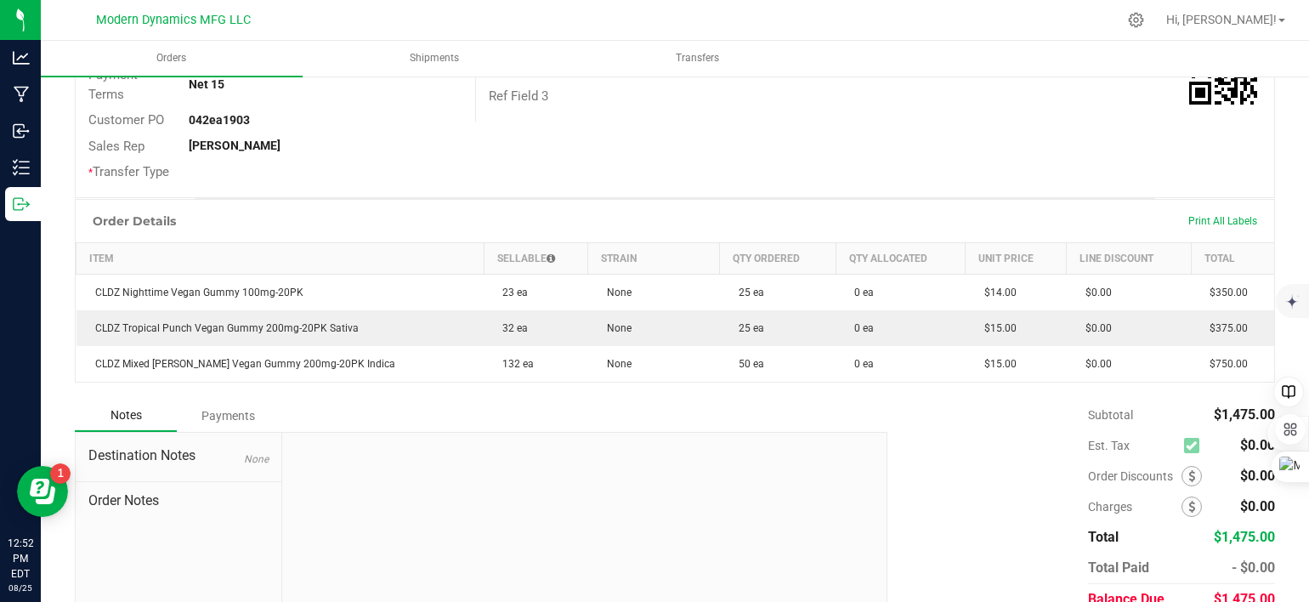
scroll to position [340, 0]
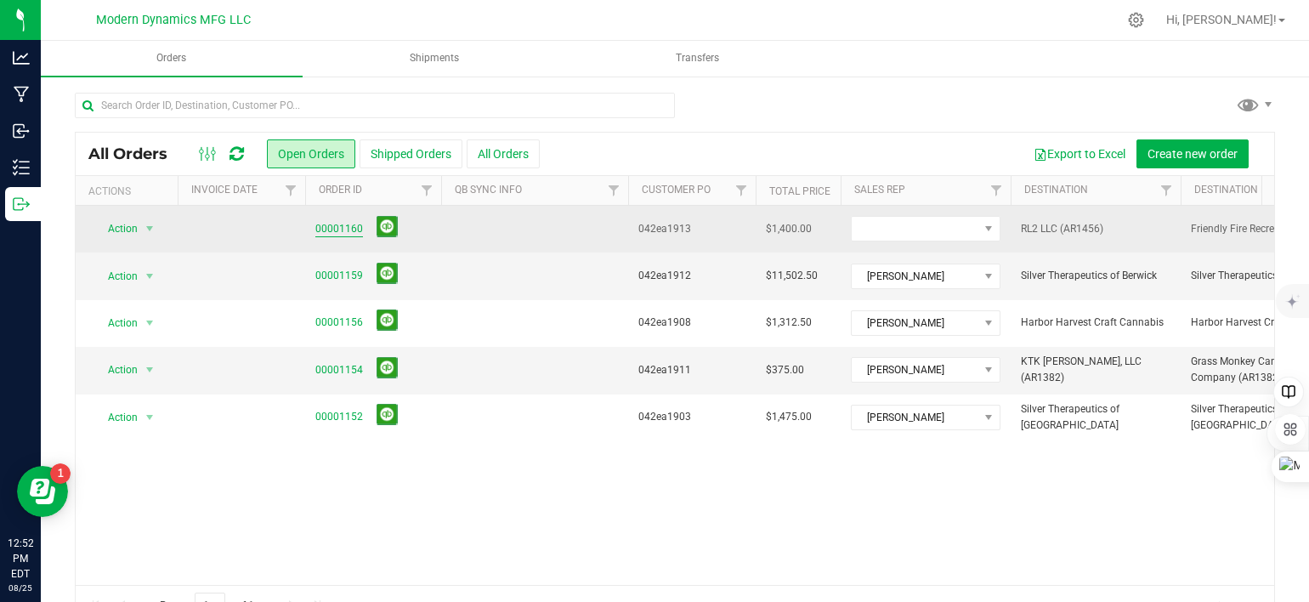
click at [350, 222] on link "00001160" at bounding box center [339, 229] width 48 height 16
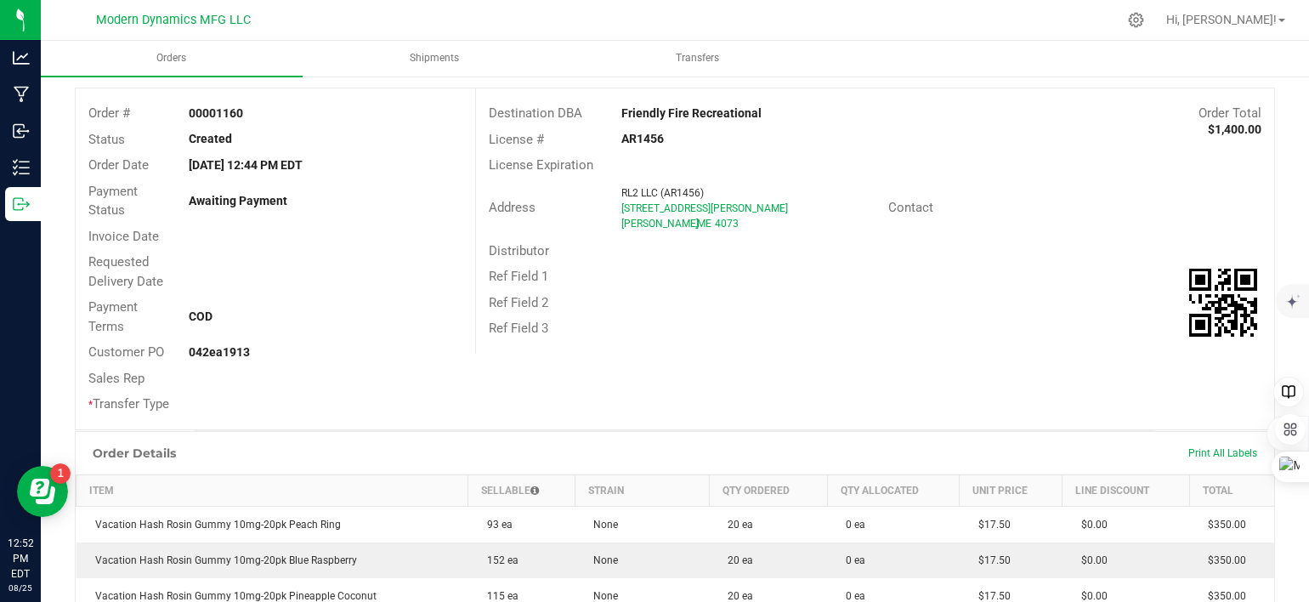
scroll to position [340, 0]
